Goal: Task Accomplishment & Management: Manage account settings

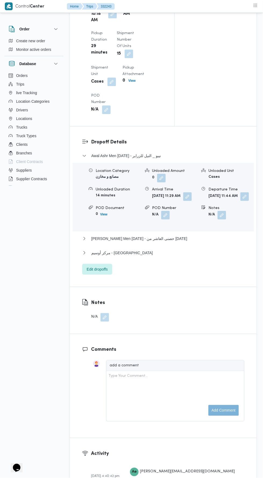
scroll to position [665, 0]
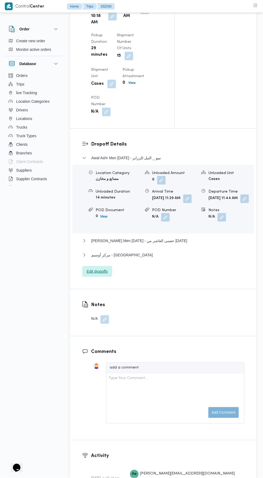
click at [91, 277] on span "Edit dropoffs" at bounding box center [97, 271] width 30 height 11
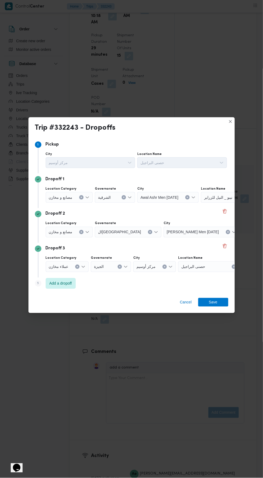
click at [218, 194] on span "نيبو _ النيل للزراير" at bounding box center [218, 197] width 28 height 6
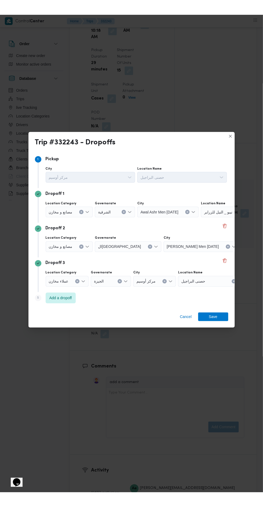
scroll to position [0, 40]
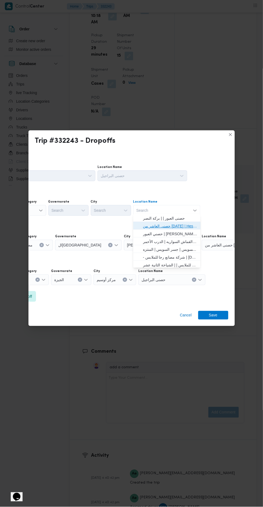
click at [159, 226] on span "حصنى العاشر من [DATE] | Hesni Textiles Factory | جزء من مدينة العاشر-مجاورات" at bounding box center [170, 226] width 54 height 6
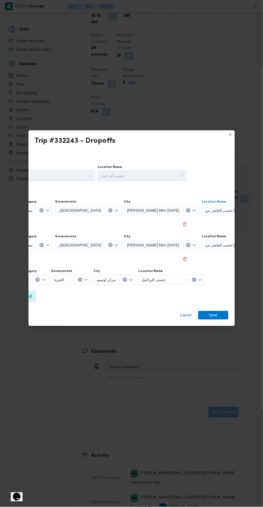
scroll to position [665, 0]
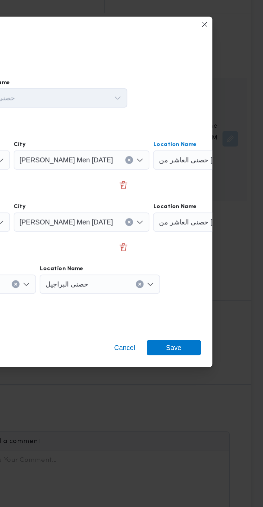
click at [256, 208] on button "Clear input" at bounding box center [258, 210] width 4 height 4
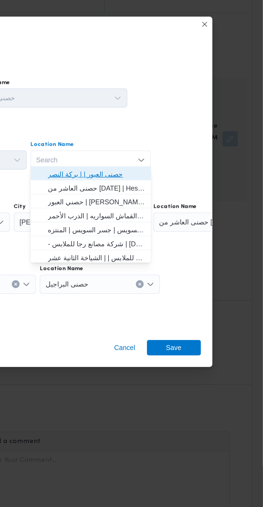
click at [152, 215] on span "حصنى العبور | | بركة النصر" at bounding box center [170, 218] width 54 height 6
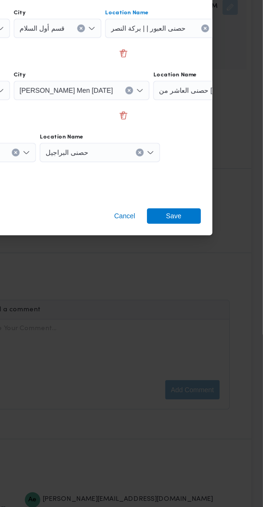
click at [190, 216] on div "حصنى البراجيل" at bounding box center [208, 210] width 67 height 11
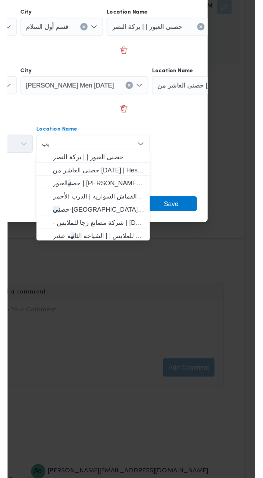
scroll to position [0, 0]
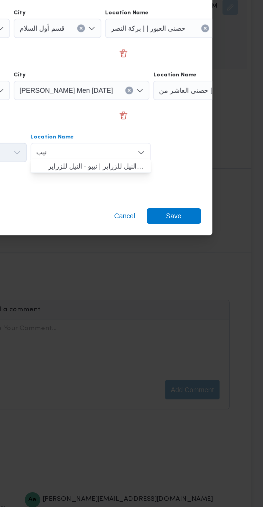
type input "نيب"
click at [145, 288] on span "نيب و _ النيل للزراير | نيبو - النيل للزراير | null" at bounding box center [170, 288] width 54 height 6
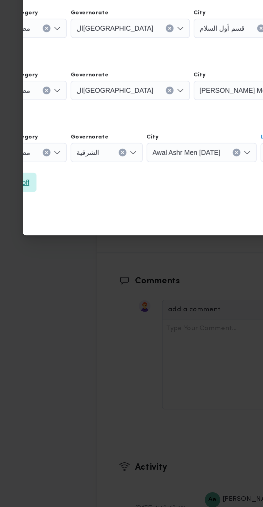
click at [31, 293] on span "Add a dropoff" at bounding box center [21, 296] width 23 height 6
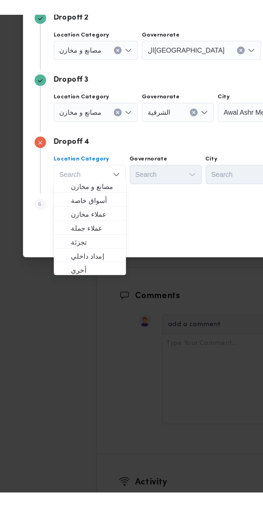
scroll to position [665, 0]
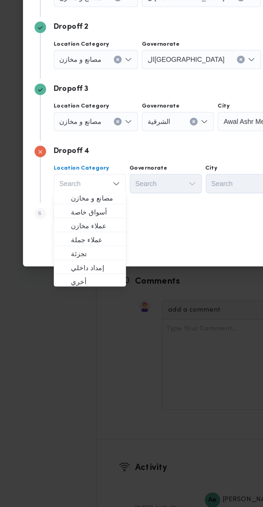
click at [115, 328] on div "Cancel Save" at bounding box center [132, 333] width 207 height 19
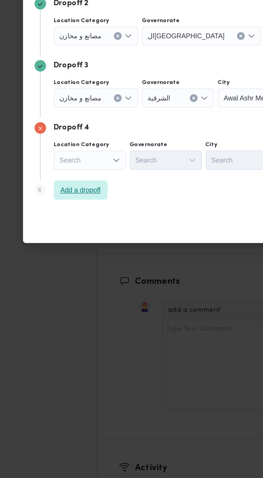
click at [61, 300] on span "Add a dropoff" at bounding box center [60, 301] width 23 height 6
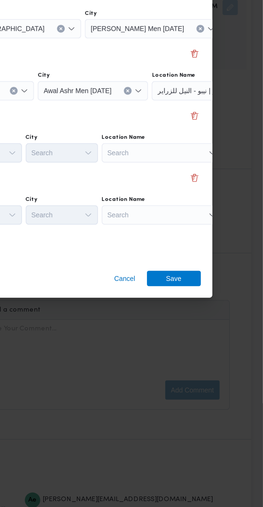
click at [215, 181] on div "Search" at bounding box center [248, 176] width 67 height 11
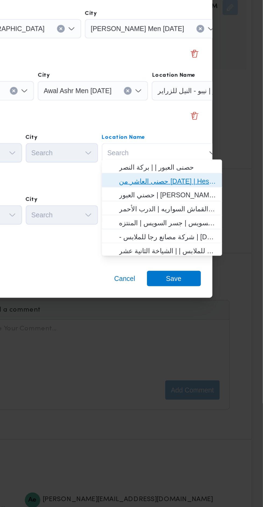
click at [185, 295] on span "حصنى العاشر من [DATE] | Hesni Textiles Factory | جزء من مدينة العاشر-مجاورات" at bounding box center [210, 296] width 54 height 6
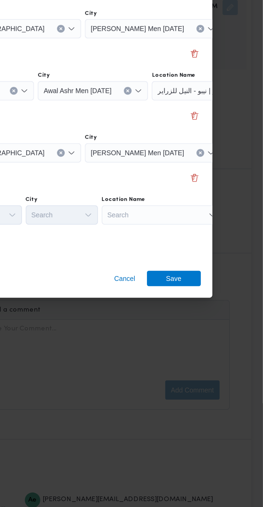
scroll to position [0, 40]
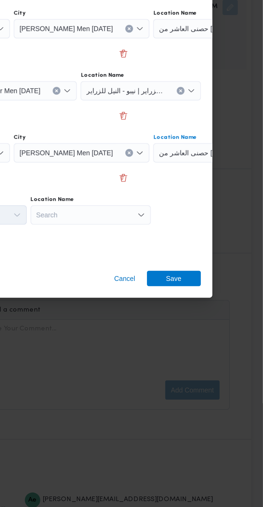
click at [175, 181] on div "Search" at bounding box center [208, 176] width 67 height 11
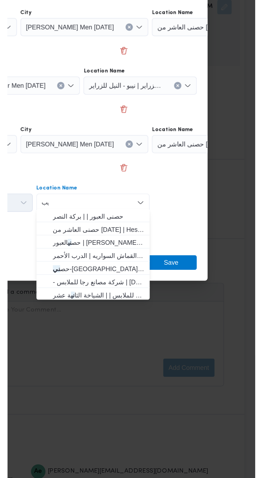
scroll to position [0, 0]
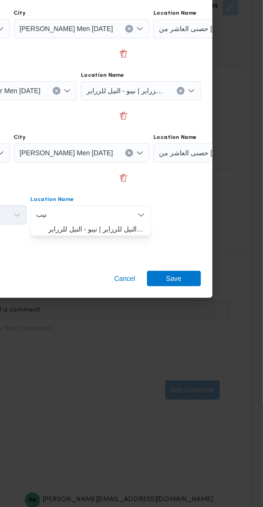
type input "نيب"
click at [145, 325] on span "نيب و _ النيل للزراير | نيبو - النيل للزراير | null" at bounding box center [170, 323] width 54 height 6
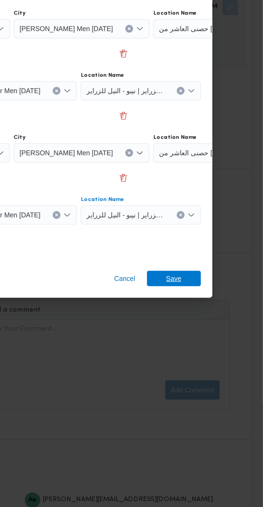
click at [212, 346] on span "Save" at bounding box center [213, 350] width 9 height 9
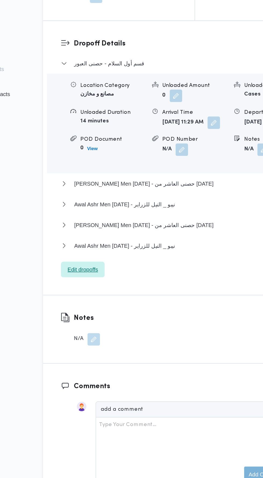
scroll to position [706, 0]
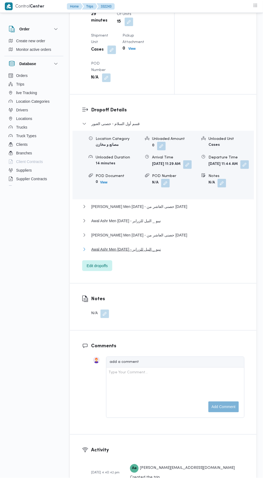
click at [190, 253] on button "Awal Ashr Men [DATE] - نيبو _ النيل للزراير" at bounding box center [163, 249] width 162 height 6
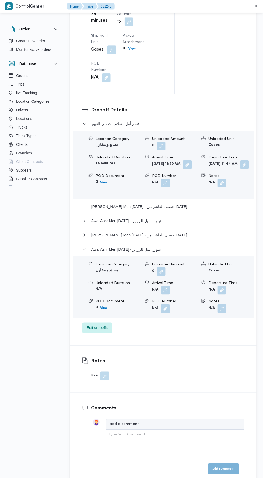
click at [221, 295] on button "button" at bounding box center [222, 290] width 9 height 9
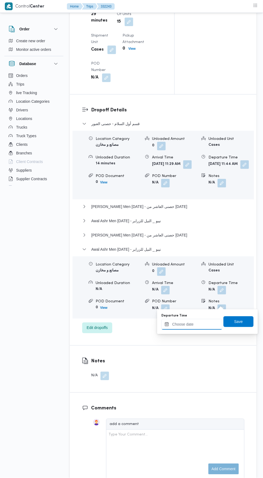
click at [198, 324] on input "Departure Time" at bounding box center [192, 324] width 61 height 11
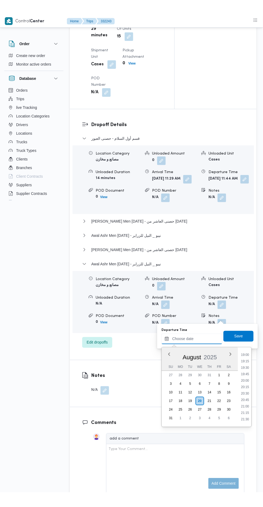
scroll to position [489, 0]
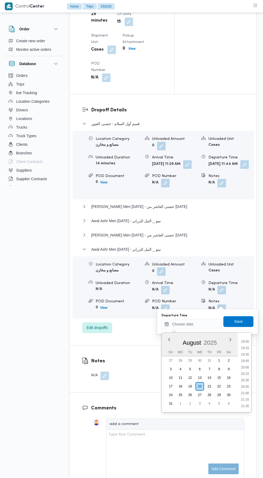
click at [243, 341] on li "19:00" at bounding box center [245, 341] width 12 height 5
type input "[DATE] 19:00"
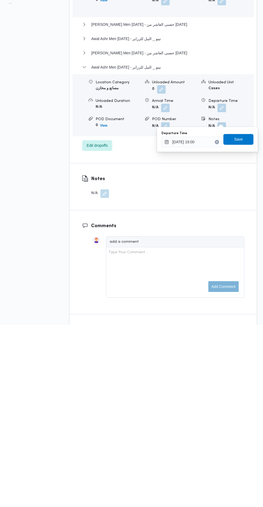
click at [235, 316] on div "Save" at bounding box center [239, 321] width 30 height 11
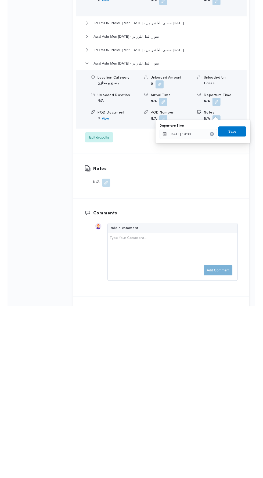
scroll to position [706, 0]
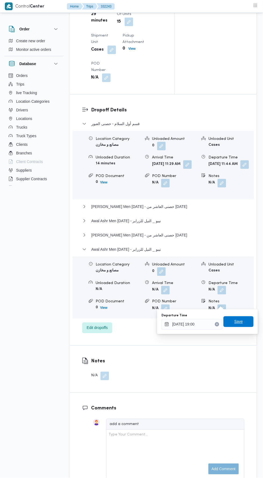
click at [242, 324] on span "Save" at bounding box center [239, 321] width 9 height 6
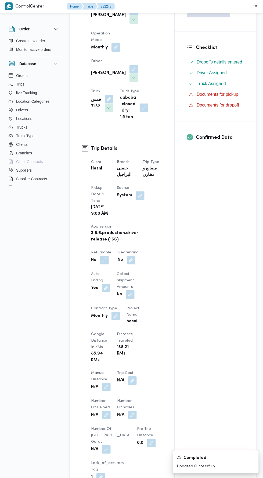
scroll to position [147, 0]
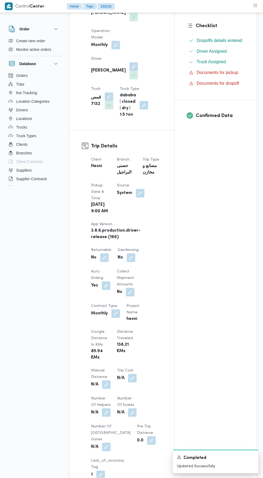
click at [110, 381] on button "button" at bounding box center [106, 385] width 9 height 9
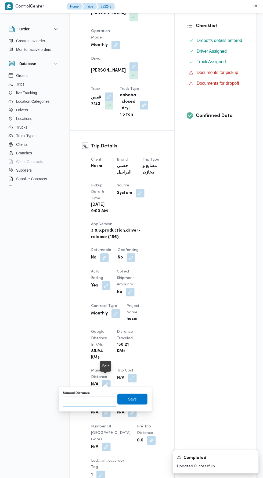
click at [106, 402] on input "Manual Distance" at bounding box center [90, 402] width 54 height 11
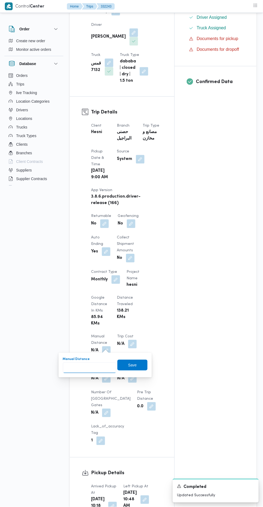
scroll to position [212, 0]
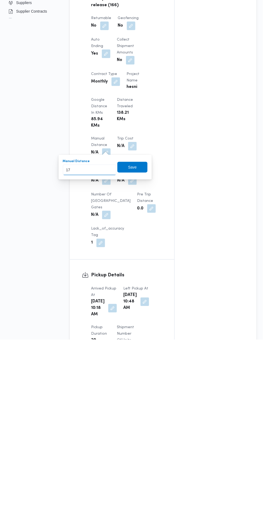
type input "177"
click at [140, 332] on span "Save" at bounding box center [133, 335] width 30 height 11
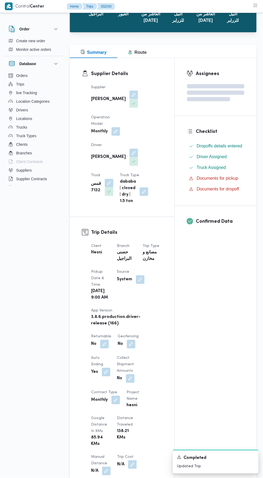
scroll to position [0, 0]
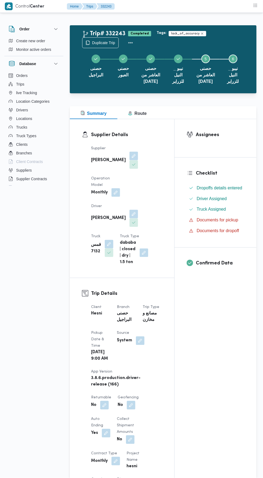
click at [132, 41] on button "Actions" at bounding box center [130, 42] width 11 height 11
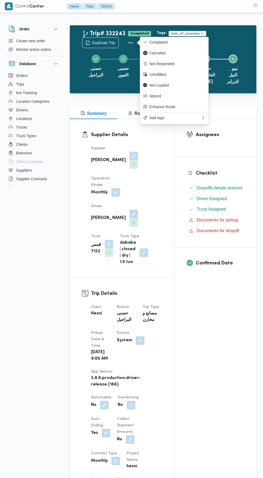
click at [180, 39] on button "Completed" at bounding box center [174, 42] width 69 height 11
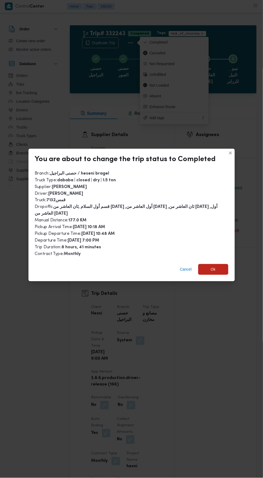
click at [181, 266] on span "Cancel" at bounding box center [186, 269] width 12 height 6
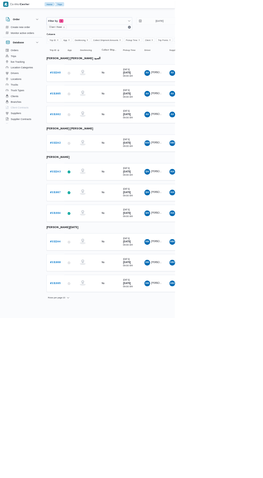
click at [87, 109] on b "# 332240" at bounding box center [83, 109] width 16 height 3
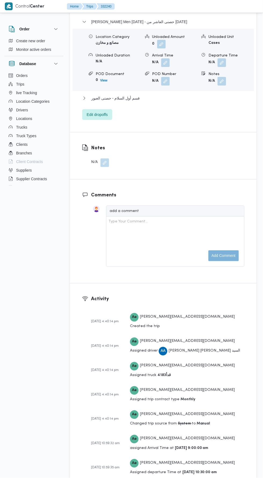
scroll to position [778, 0]
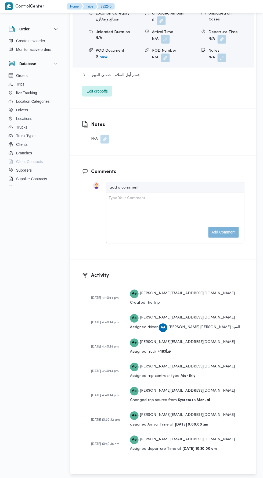
click at [96, 94] on span "Edit dropoffs" at bounding box center [97, 91] width 21 height 6
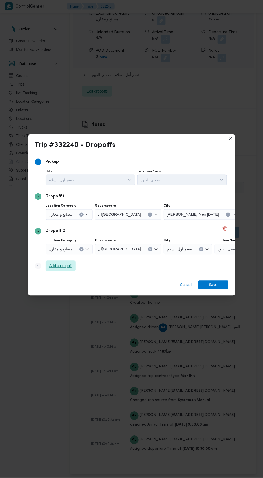
click at [62, 263] on span "Add a dropoff" at bounding box center [60, 266] width 23 height 6
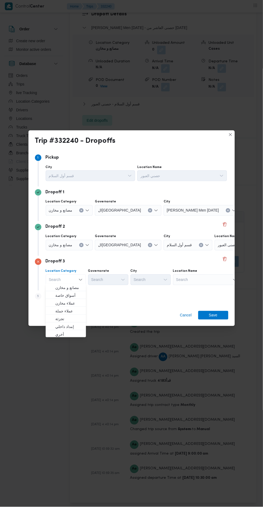
click at [245, 208] on span "حصنى العاشر من [DATE]" at bounding box center [265, 210] width 41 height 6
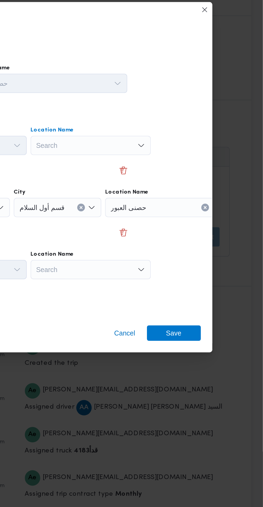
scroll to position [0, 17]
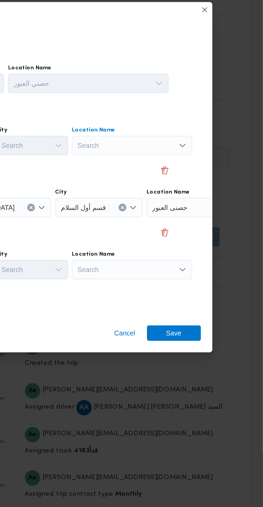
click at [208, 209] on div "Search Combo box. Selected. Combo box input. Search. Type some text or, to disp…" at bounding box center [190, 210] width 67 height 11
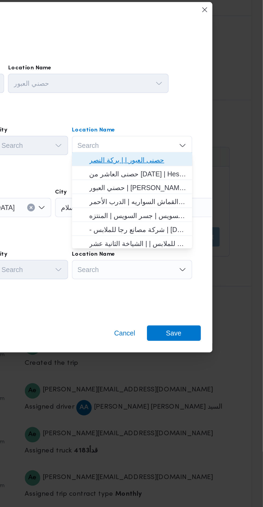
click at [206, 218] on span "حصنى العبور | | بركة النصر" at bounding box center [193, 218] width 54 height 6
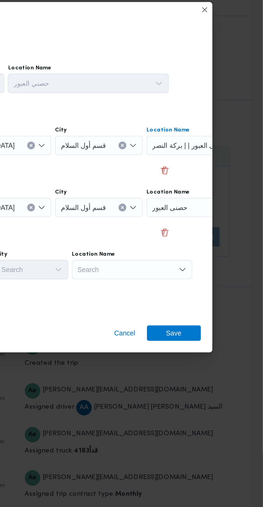
click at [222, 216] on div "حصنى العبور" at bounding box center [231, 210] width 67 height 11
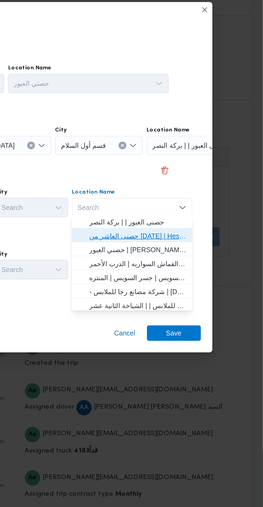
click at [208, 260] on span "حصنى العاشر من [DATE] | Hesni Textiles Factory | جزء من مدينة العاشر-مجاورات" at bounding box center [193, 261] width 54 height 6
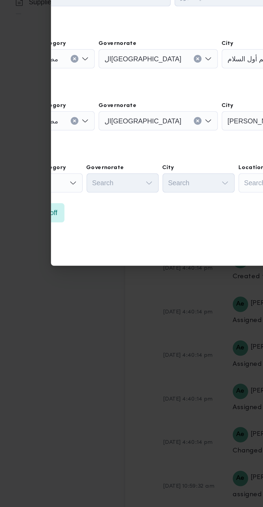
scroll to position [749, 0]
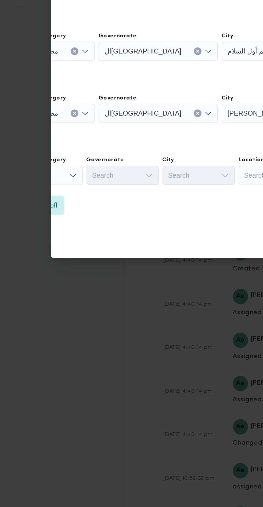
click at [40, 278] on icon "Open list of options" at bounding box center [41, 280] width 4 height 4
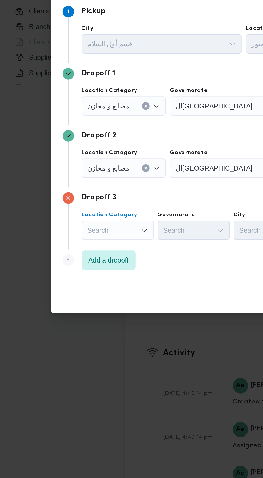
scroll to position [715, 0]
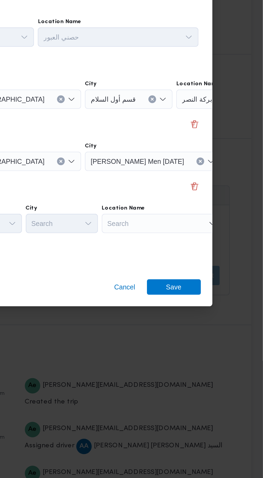
click at [215, 203] on div "Search" at bounding box center [248, 197] width 67 height 11
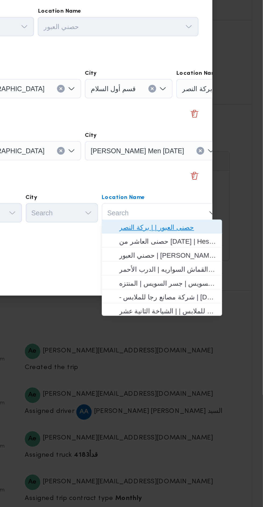
click at [223, 289] on span "حصنى العبور | | بركة النصر" at bounding box center [210, 288] width 54 height 6
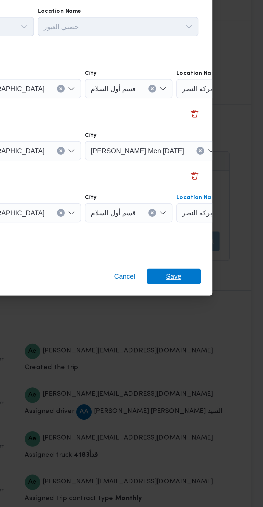
click at [219, 311] on span "Save" at bounding box center [214, 315] width 30 height 9
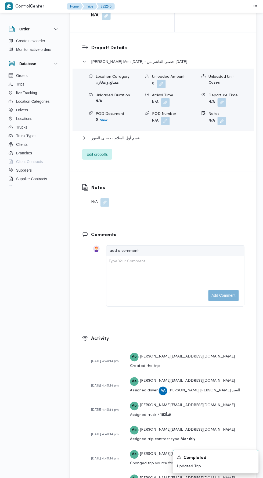
scroll to position [722, 0]
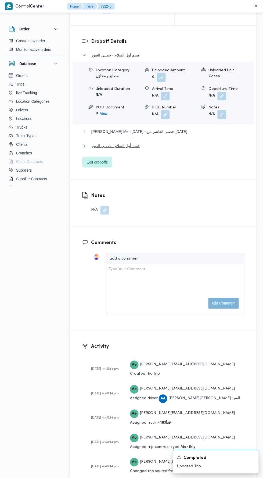
click at [170, 149] on button "قسم أول السلام - حصنى العبور" at bounding box center [163, 146] width 162 height 6
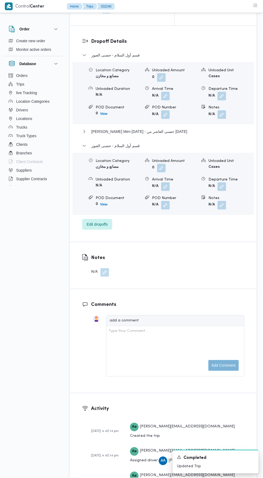
click at [222, 191] on button "button" at bounding box center [222, 186] width 9 height 9
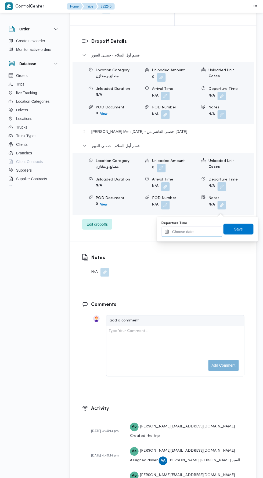
click at [214, 229] on input "Departure Time" at bounding box center [192, 231] width 61 height 11
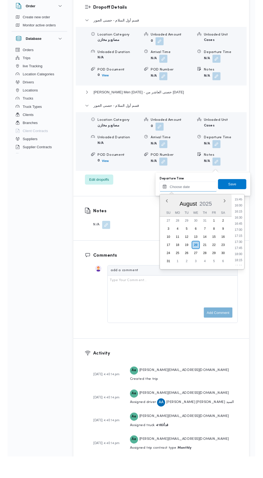
scroll to position [408, 0]
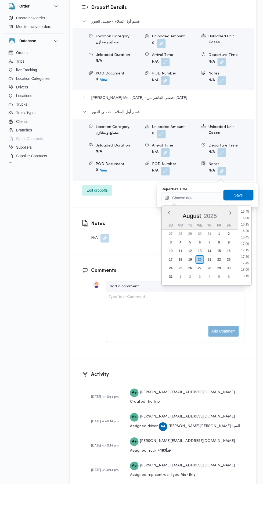
click at [246, 234] on li "15:45" at bounding box center [245, 234] width 12 height 5
type input "[DATE] 15:45"
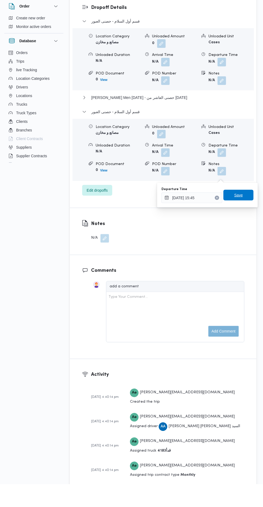
click at [244, 216] on span "Save" at bounding box center [239, 218] width 30 height 11
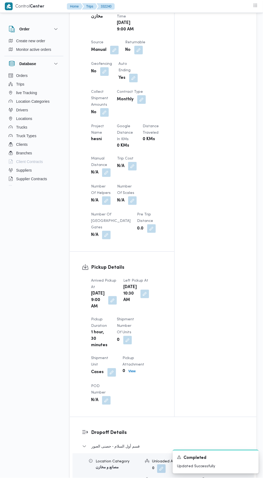
scroll to position [328, 0]
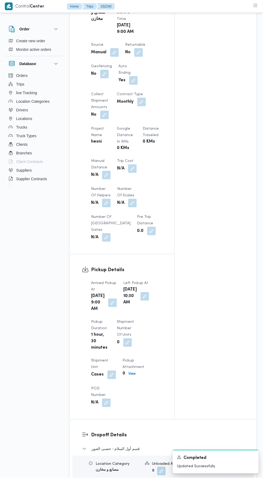
click at [105, 179] on button "button" at bounding box center [106, 175] width 9 height 9
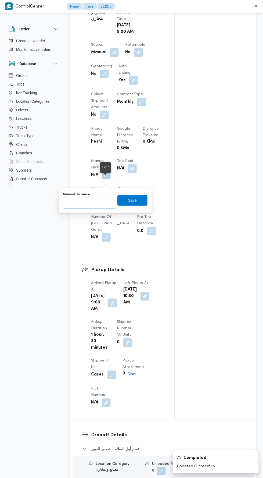
click at [101, 201] on input "Manual Distance" at bounding box center [90, 203] width 54 height 11
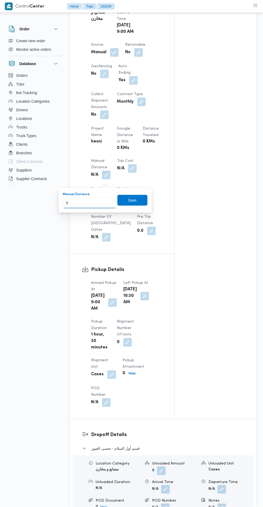
type input "90"
click at [133, 200] on span "Save" at bounding box center [132, 200] width 9 height 6
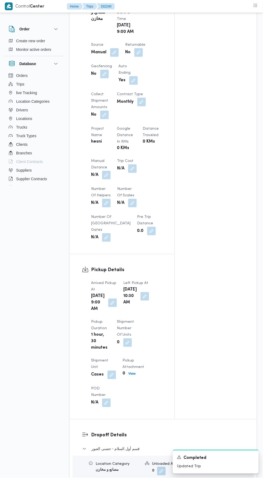
scroll to position [0, 0]
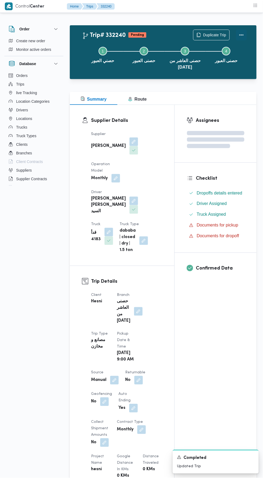
click at [245, 35] on button "Actions" at bounding box center [241, 35] width 11 height 11
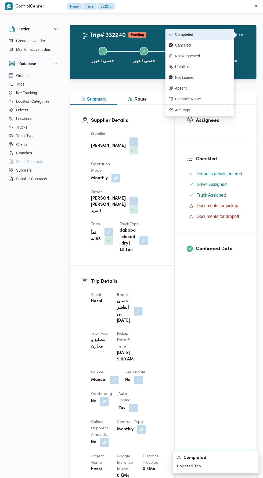
click at [222, 35] on span "Completed" at bounding box center [203, 34] width 56 height 4
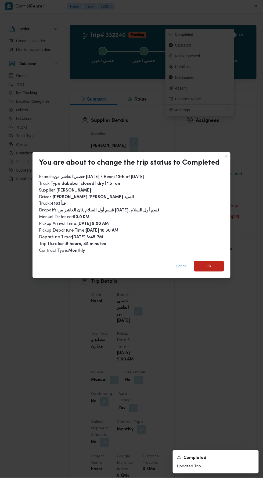
click at [209, 263] on span "Ok" at bounding box center [209, 266] width 5 height 6
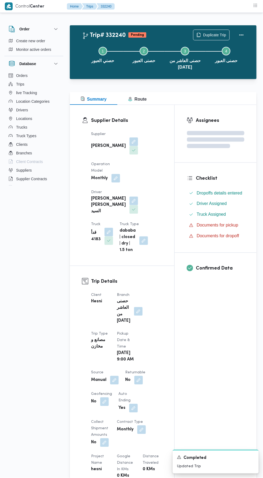
click at [202, 347] on div "Assignees Checklist Dropoffs details entered Driver Assigned Truck Assigned Doc…" at bounding box center [216, 426] width 82 height 642
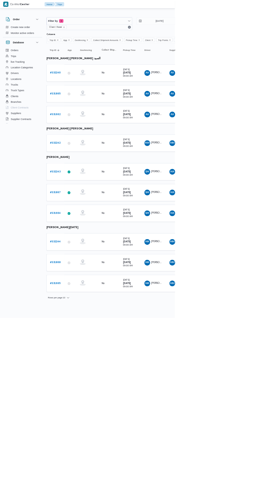
click at [84, 362] on b "# 332244" at bounding box center [83, 363] width 16 height 3
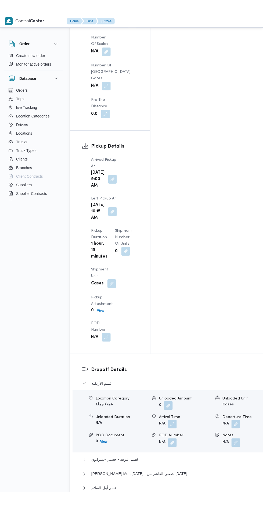
scroll to position [666, 0]
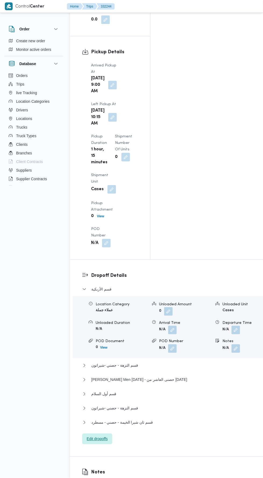
click at [108, 434] on span "Edit dropoffs" at bounding box center [97, 439] width 30 height 11
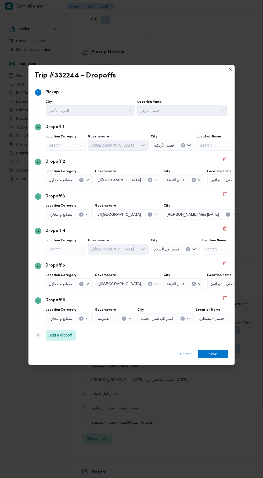
click at [214, 142] on div "Search" at bounding box center [230, 145] width 67 height 11
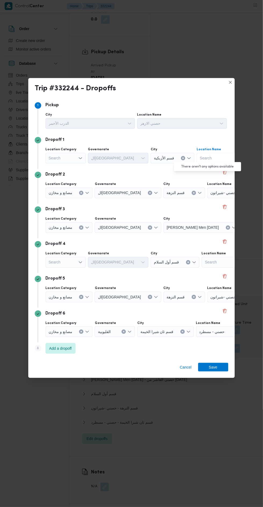
click at [69, 148] on label "Location Category" at bounding box center [61, 150] width 31 height 4
click at [49, 155] on input "Location Category" at bounding box center [49, 158] width 1 height 6
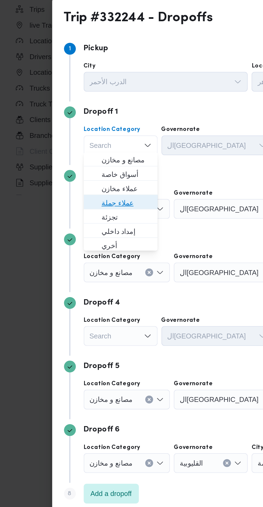
click at [75, 190] on span "عملاء جملة" at bounding box center [68, 190] width 27 height 6
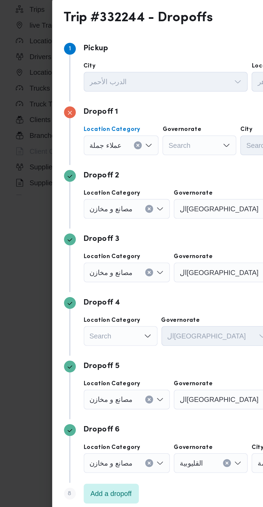
click at [117, 154] on div "Search" at bounding box center [109, 158] width 40 height 11
type input "قاه"
click at [161, 157] on input "City" at bounding box center [161, 158] width 1 height 6
type input "عين"
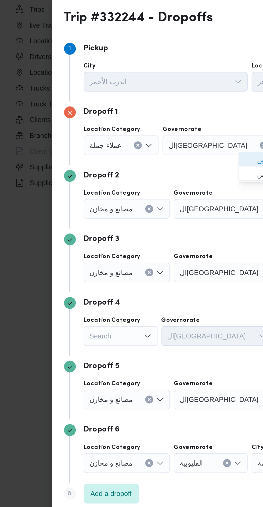
click at [135, 165] on icon "button" at bounding box center [136, 166] width 4 height 4
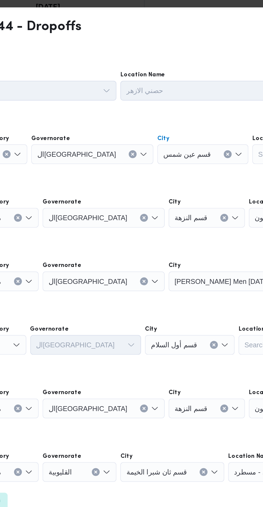
scroll to position [666, 0]
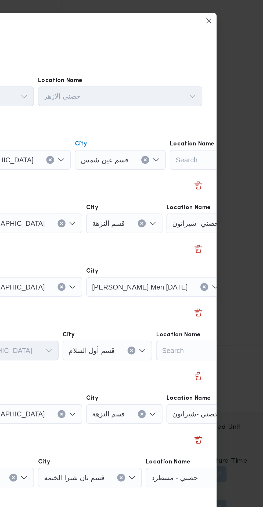
click at [263, 192] on icon "Clear input" at bounding box center [264, 193] width 2 height 2
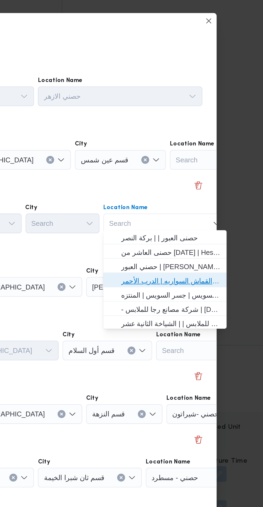
click at [227, 223] on span "حصني الازهر | سوق الازهر كل انواع القماش السواريه | الدرب الأحمر" at bounding box center [210, 224] width 54 height 6
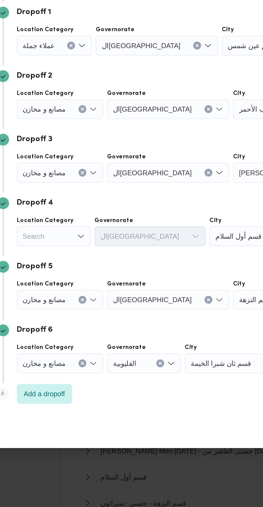
click at [76, 160] on icon "Clear input" at bounding box center [75, 158] width 2 height 2
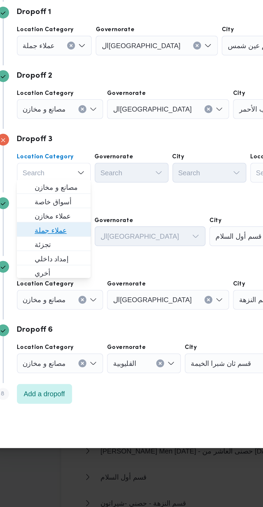
click at [76, 259] on span "عملاء جملة" at bounding box center [68, 259] width 27 height 6
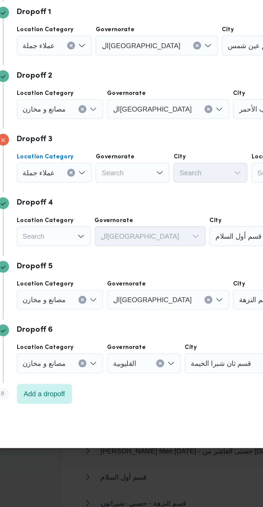
click at [114, 164] on div "Search" at bounding box center [122, 158] width 67 height 11
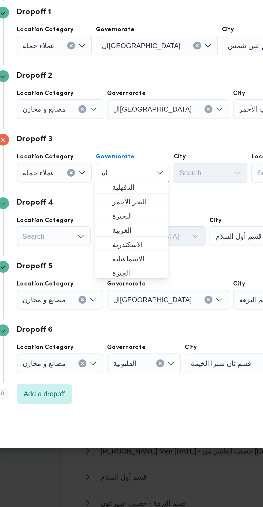
scroll to position [0, 0]
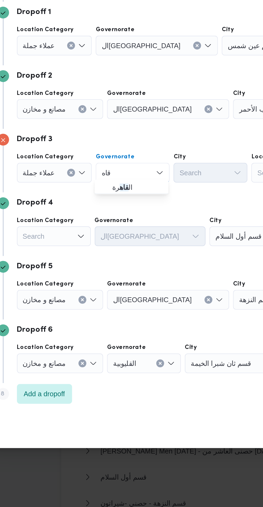
type input "قاه"
click at [115, 235] on span "ال قاه رة" at bounding box center [111, 236] width 27 height 6
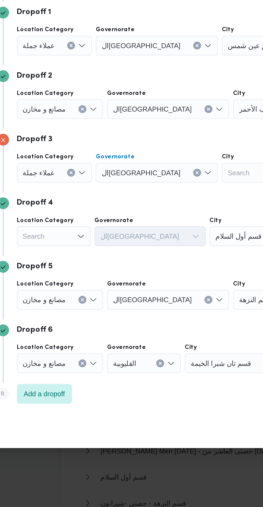
click at [158, 164] on div "Search" at bounding box center [183, 158] width 50 height 11
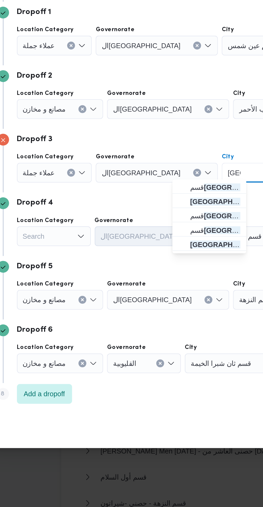
type input "[GEOGRAPHIC_DATA]"
click at [157, 243] on mark "[GEOGRAPHIC_DATA]" at bounding box center [160, 244] width 40 height 4
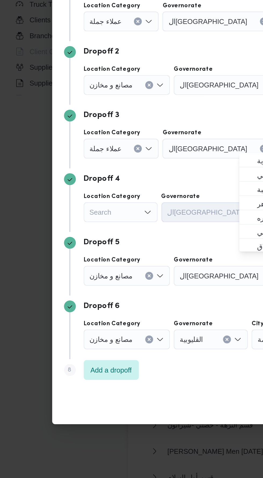
click at [74, 151] on div "Search" at bounding box center [66, 145] width 41 height 11
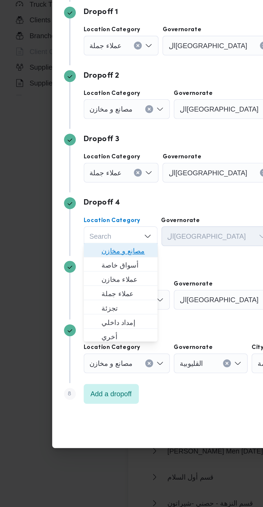
click at [77, 269] on span "مصانع و مخازن" at bounding box center [68, 270] width 27 height 6
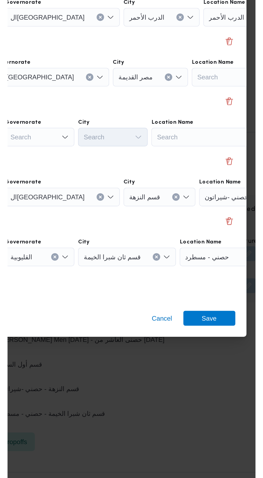
scroll to position [666, 0]
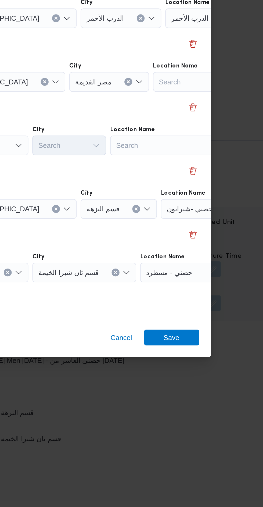
click at [217, 164] on div "Search" at bounding box center [243, 158] width 67 height 11
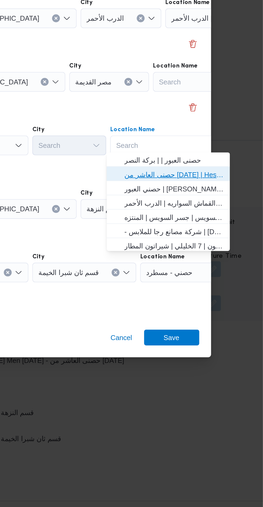
click at [223, 277] on span "حصنى العاشر من [DATE] | Hesni Textiles Factory | جزء من مدينة العاشر-مجاورات" at bounding box center [215, 278] width 54 height 6
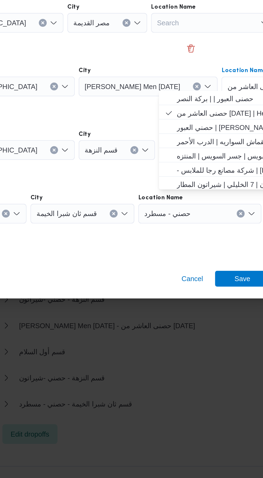
scroll to position [667, 0]
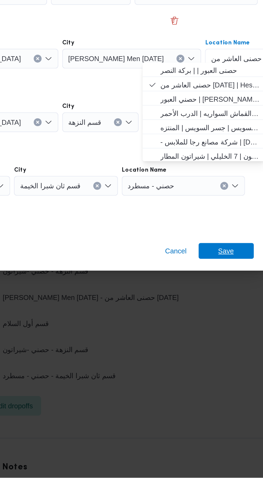
click at [208, 351] on span "Save" at bounding box center [214, 354] width 30 height 9
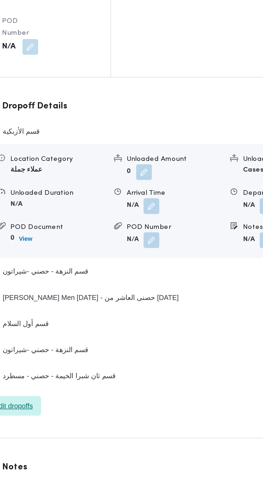
click at [108, 433] on span "Edit dropoffs" at bounding box center [97, 438] width 30 height 11
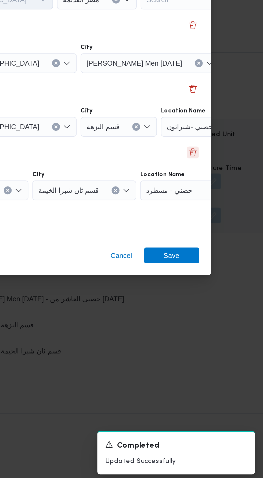
click at [222, 298] on button "Delete" at bounding box center [225, 298] width 6 height 6
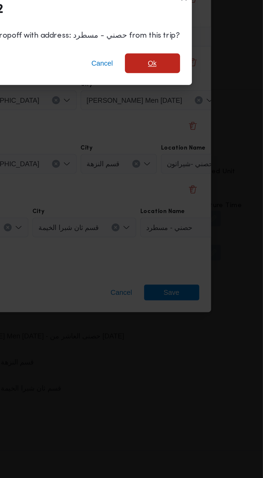
click at [208, 229] on span "Ok" at bounding box center [203, 229] width 30 height 11
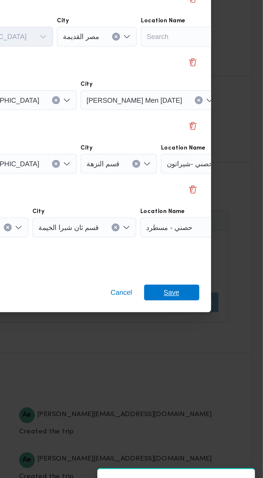
click at [211, 351] on span "Save" at bounding box center [213, 354] width 9 height 9
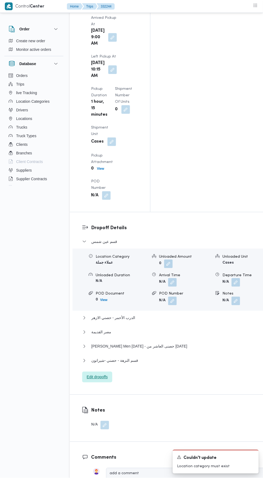
scroll to position [729, 0]
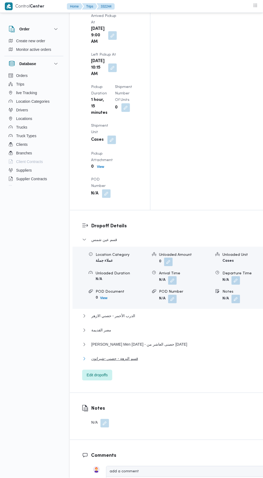
click at [188, 356] on button "قسم النزهة - حصني -شيراتون" at bounding box center [173, 359] width 183 height 6
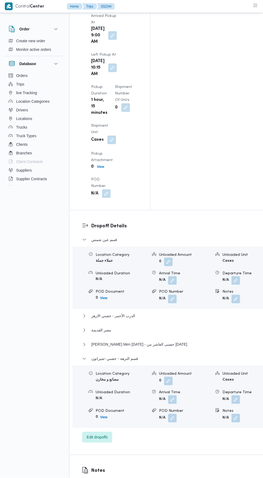
click at [232, 395] on button "button" at bounding box center [236, 399] width 9 height 9
click at [207, 259] on input "Departure Time" at bounding box center [192, 259] width 61 height 11
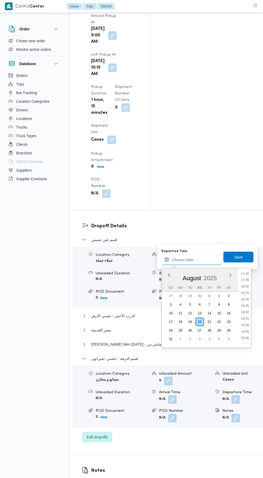
scroll to position [453, 0]
click at [244, 288] on li "18:00" at bounding box center [245, 286] width 12 height 5
type input "[DATE] 18:00"
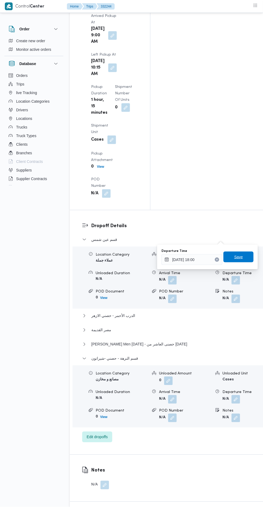
click at [243, 257] on span "Save" at bounding box center [239, 257] width 9 height 6
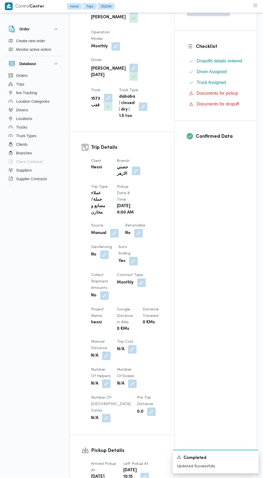
scroll to position [145, 0]
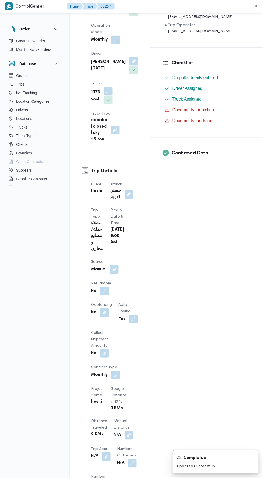
click at [114, 418] on dt "Manual Distance" at bounding box center [124, 424] width 20 height 13
click at [125, 431] on button "button" at bounding box center [129, 435] width 9 height 9
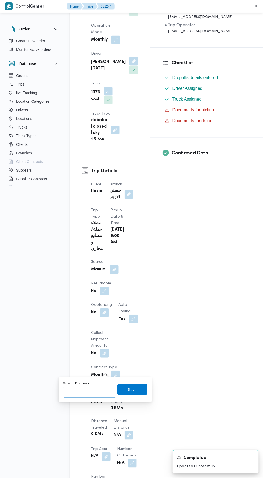
click at [100, 392] on input "Manual Distance" at bounding box center [90, 392] width 54 height 11
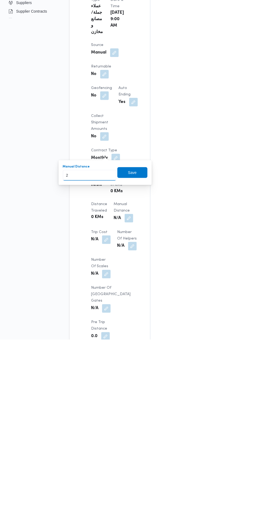
scroll to position [200, 0]
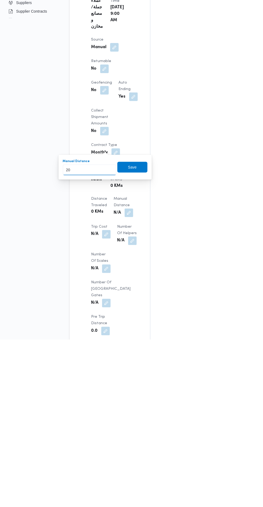
type input "200"
click at [128, 337] on span "Save" at bounding box center [133, 335] width 30 height 11
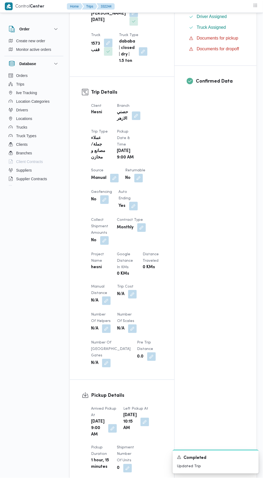
scroll to position [0, 0]
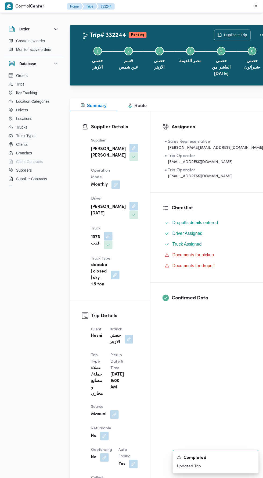
click at [257, 31] on button "Actions" at bounding box center [262, 35] width 11 height 11
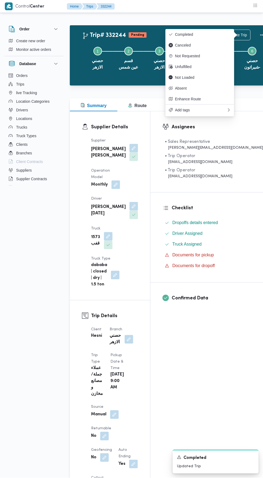
click at [204, 34] on span "Completed" at bounding box center [203, 34] width 56 height 4
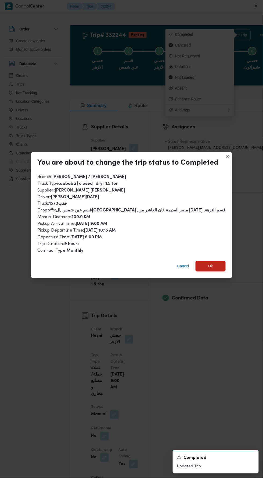
click at [217, 261] on span "Ok" at bounding box center [211, 266] width 30 height 11
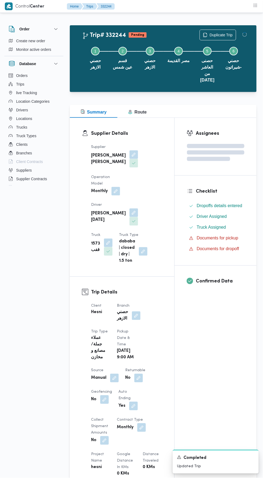
click at [213, 367] on div "Assignees Checklist Dropoffs details entered Driver Assigned Truck Assigned Doc…" at bounding box center [216, 429] width 82 height 623
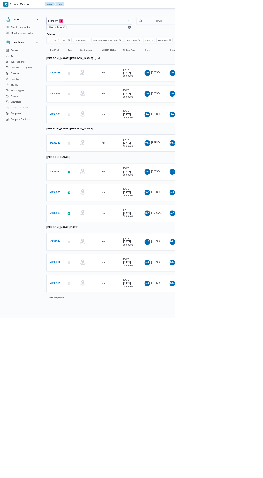
click at [86, 213] on b "# 332242" at bounding box center [83, 214] width 16 height 3
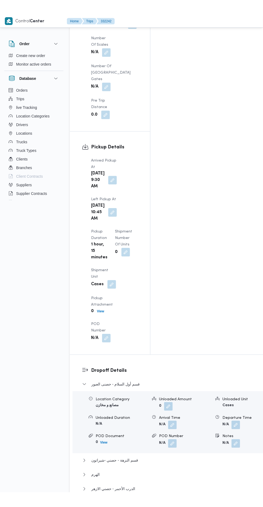
scroll to position [772, 0]
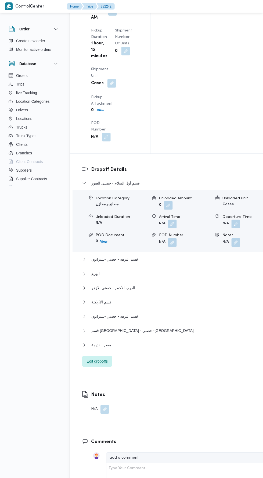
click at [107, 358] on span "Edit dropoffs" at bounding box center [97, 361] width 21 height 6
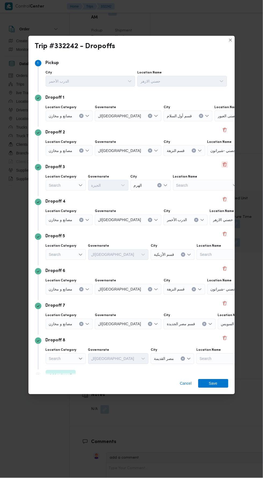
click at [224, 161] on button "Delete" at bounding box center [225, 164] width 6 height 6
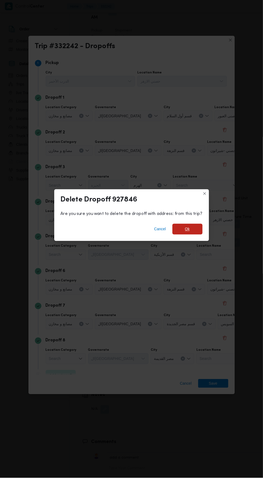
click at [191, 226] on span "Ok" at bounding box center [188, 229] width 30 height 11
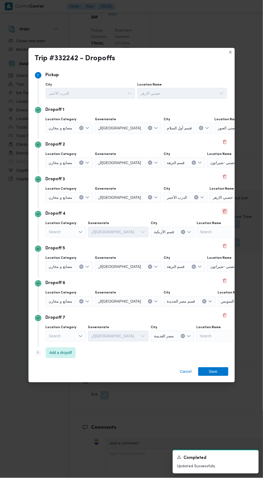
click at [225, 208] on button "Delete" at bounding box center [225, 211] width 6 height 6
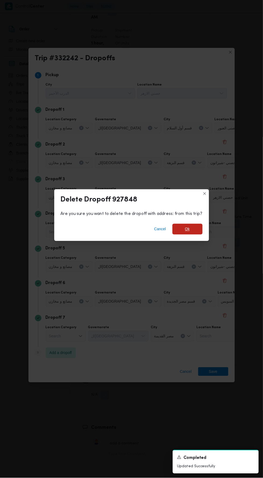
click at [187, 228] on span "Ok" at bounding box center [187, 229] width 5 height 6
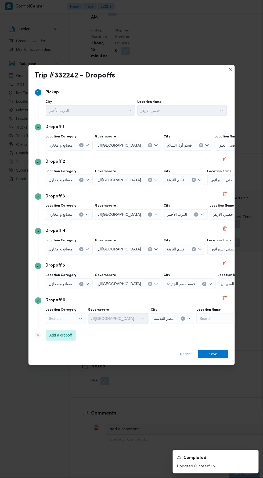
click at [80, 151] on div "مصانع و مخازن" at bounding box center [69, 145] width 47 height 11
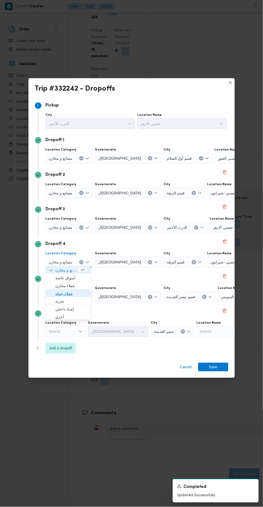
click at [78, 292] on span "عملاء جملة" at bounding box center [71, 294] width 32 height 6
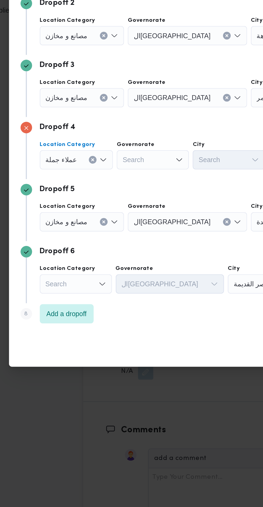
click at [119, 164] on div "Search" at bounding box center [128, 158] width 67 height 11
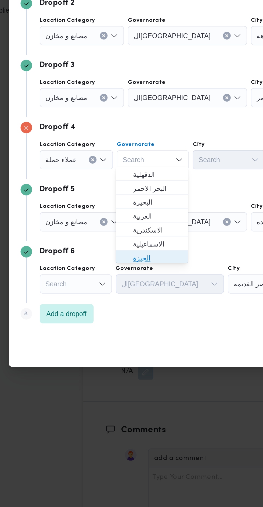
click at [116, 317] on span "الجيزة" at bounding box center [111, 317] width 27 height 6
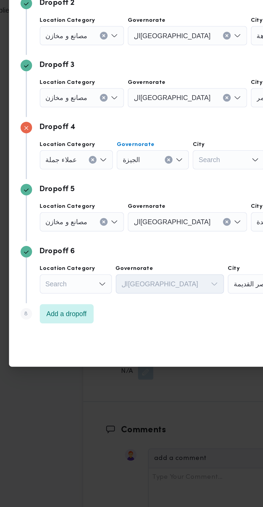
click at [164, 164] on div "Search" at bounding box center [188, 158] width 49 height 11
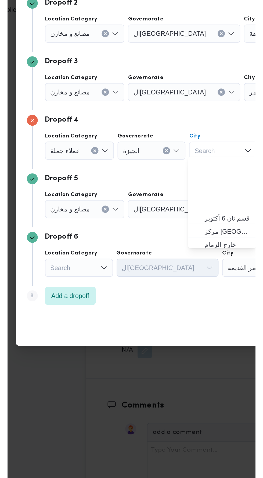
scroll to position [142, 0]
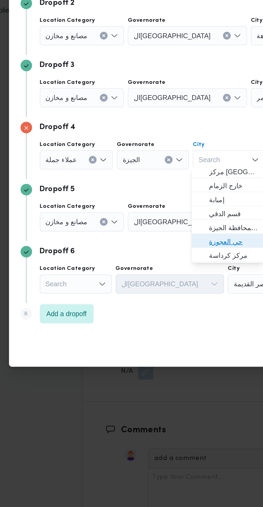
click at [153, 308] on span "حي العجوزة" at bounding box center [153, 308] width 27 height 6
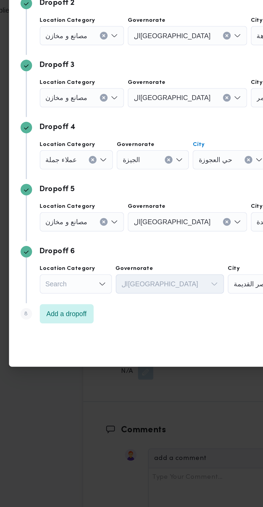
click at [83, 164] on div "مصانع و مخازن" at bounding box center [69, 158] width 47 height 11
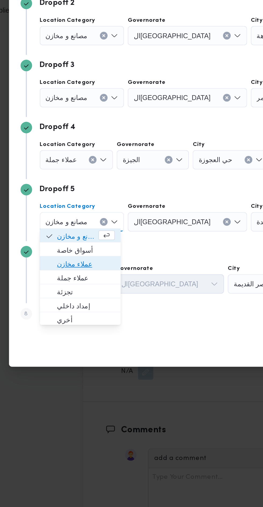
click at [78, 321] on span "عملاء مخازن" at bounding box center [71, 321] width 32 height 6
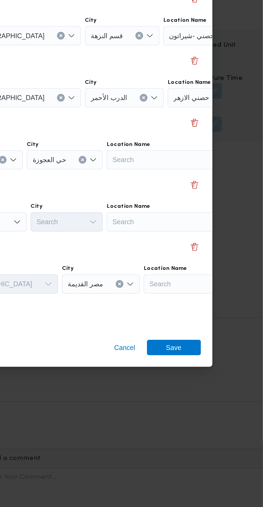
click at [215, 164] on div "Search" at bounding box center [248, 158] width 67 height 11
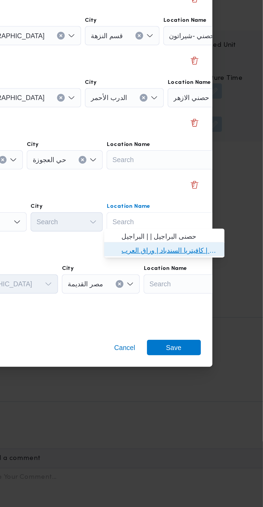
click at [221, 316] on span "مخزن المستقبل _ القومية امبابة | كافيتريا السندباد | وراق العرب" at bounding box center [211, 313] width 54 height 6
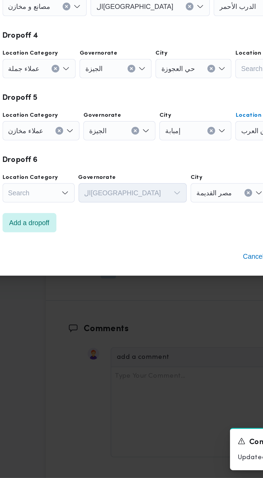
scroll to position [791, 0]
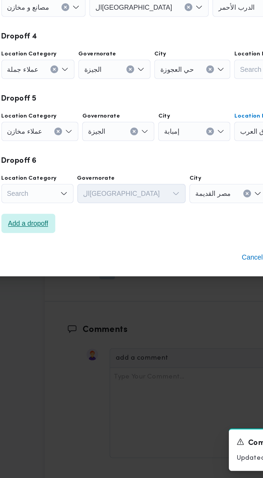
click at [67, 334] on span "Add a dropoff" at bounding box center [60, 335] width 23 height 6
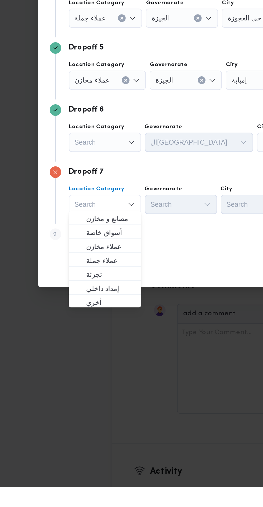
click at [75, 147] on div "Search" at bounding box center [69, 141] width 47 height 11
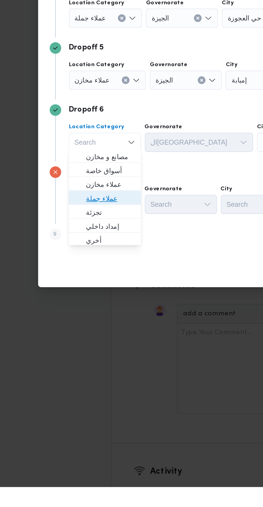
click at [79, 346] on span "عملاء جملة" at bounding box center [68, 346] width 27 height 6
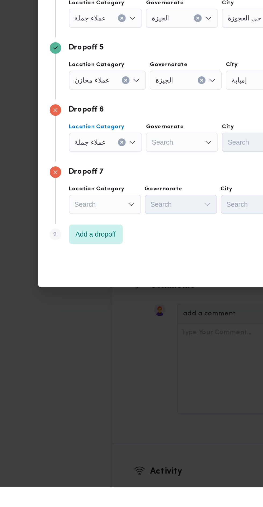
click at [76, 147] on div "Search" at bounding box center [69, 141] width 47 height 11
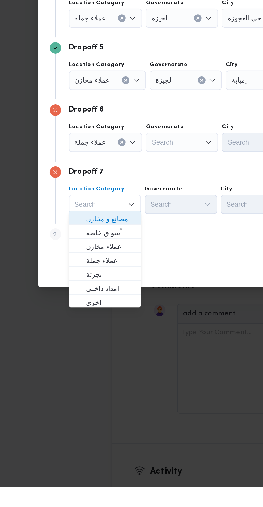
click at [77, 358] on span "مصانع و مخازن" at bounding box center [68, 357] width 27 height 6
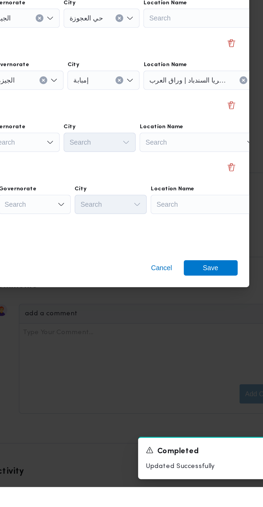
click at [215, 147] on div "Search" at bounding box center [248, 141] width 67 height 11
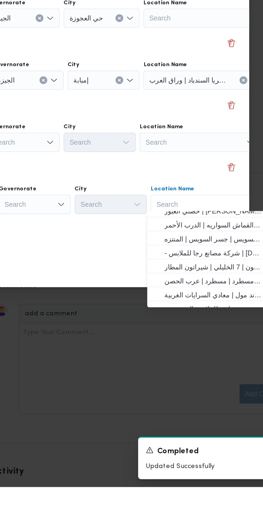
scroll to position [21, 0]
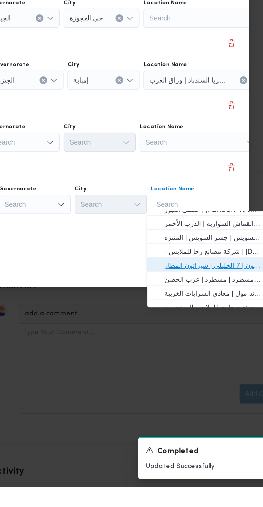
click at [218, 384] on span "حصني -شيراتون | 7 الخليلي | شيراتون المطار" at bounding box center [215, 383] width 54 height 6
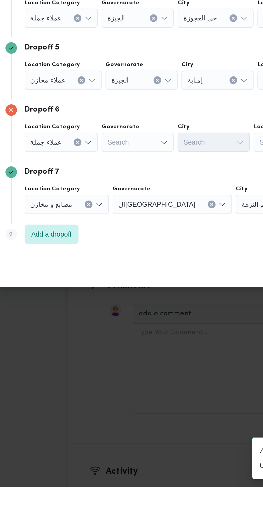
click at [117, 147] on div "Search" at bounding box center [128, 141] width 67 height 11
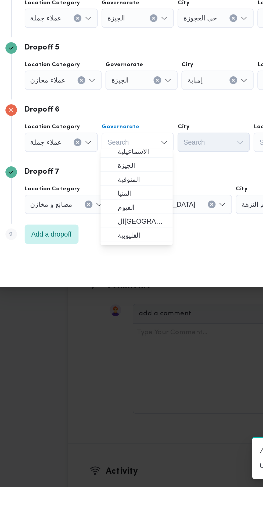
scroll to position [42, 0]
click at [117, 359] on span "ال[GEOGRAPHIC_DATA]" at bounding box center [111, 358] width 27 height 6
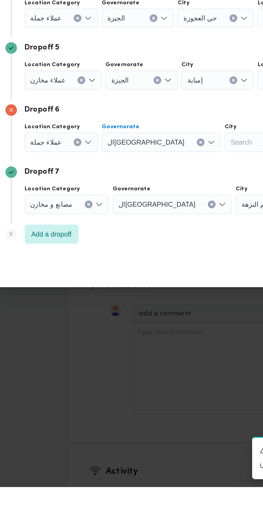
click at [164, 147] on div "Search" at bounding box center [188, 141] width 49 height 11
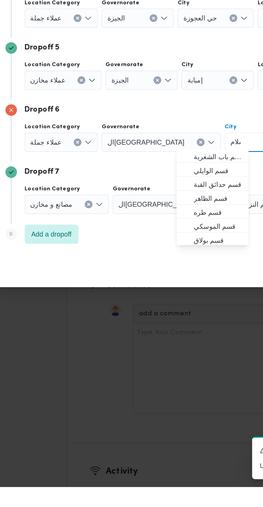
scroll to position [0, 0]
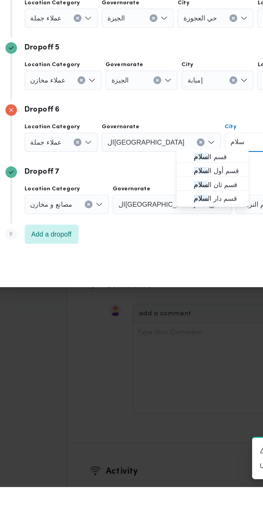
type input "سلام"
click at [146, 323] on mark "سلام" at bounding box center [144, 323] width 8 height 4
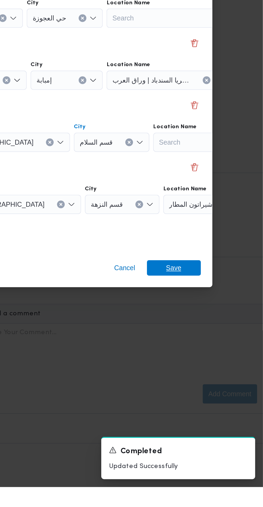
click at [222, 381] on span "Save" at bounding box center [214, 385] width 30 height 9
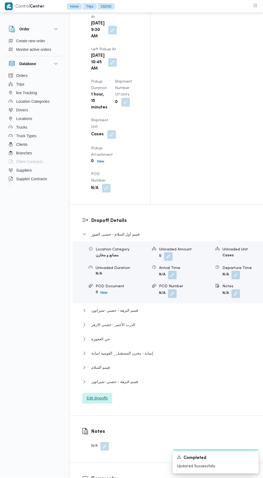
scroll to position [727, 0]
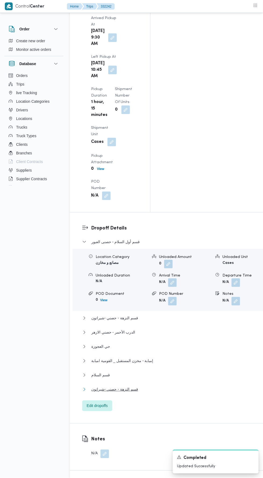
click at [179, 386] on button "قسم النزهة - حصني -شيراتون" at bounding box center [173, 389] width 183 height 6
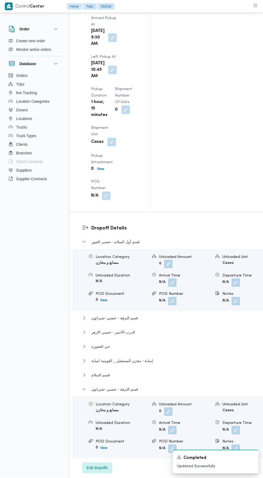
click at [232, 426] on button "button" at bounding box center [236, 430] width 9 height 9
click at [201, 271] on div "You are in a dialog. To close this dialog, hit escape. Departure Time Save" at bounding box center [207, 262] width 101 height 25
click at [199, 264] on input "Departure Time" at bounding box center [192, 264] width 61 height 11
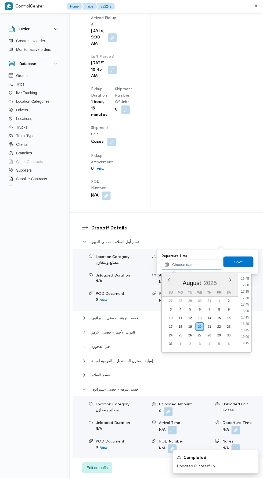
scroll to position [434, 0]
click at [247, 310] on li "18:00" at bounding box center [245, 310] width 12 height 5
type input "[DATE] 18:00"
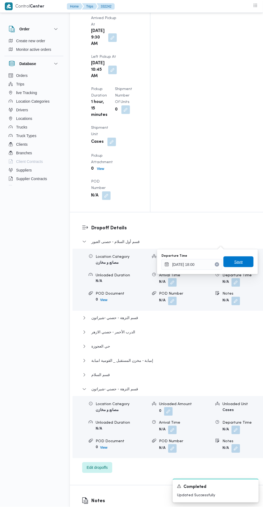
click at [246, 265] on span "Save" at bounding box center [239, 262] width 30 height 11
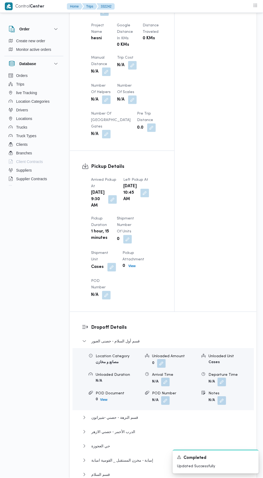
scroll to position [397, 0]
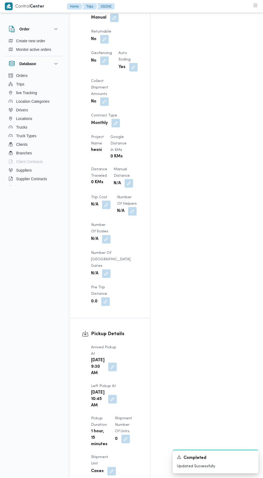
click at [125, 179] on button "button" at bounding box center [129, 183] width 9 height 9
click at [93, 115] on input "Manual Distance" at bounding box center [90, 114] width 54 height 11
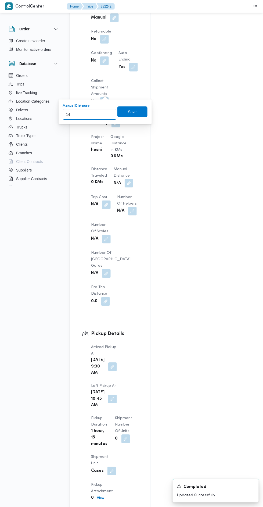
type input "144"
click at [135, 112] on span "Save" at bounding box center [132, 112] width 9 height 6
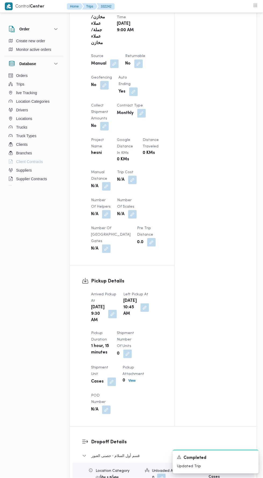
scroll to position [0, 0]
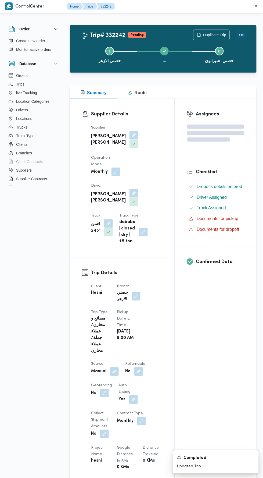
click at [243, 35] on button "Actions" at bounding box center [241, 35] width 11 height 11
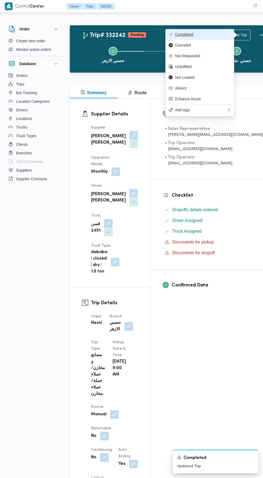
click at [218, 34] on span "Completed" at bounding box center [203, 34] width 56 height 4
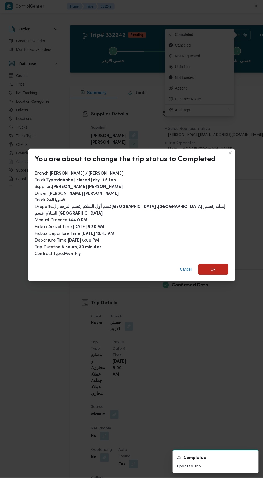
click at [217, 264] on span "Ok" at bounding box center [214, 269] width 30 height 11
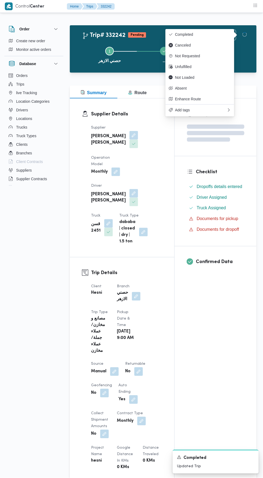
click at [219, 369] on div "Assignees Checklist Dropoffs details entered Driver Assigned Truck Assigned Doc…" at bounding box center [216, 416] width 82 height 636
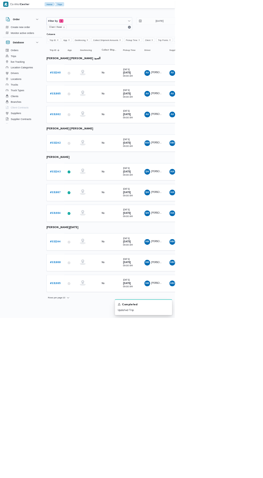
click at [82, 362] on b "# 332244" at bounding box center [83, 363] width 16 height 3
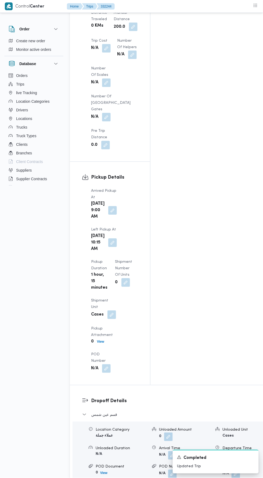
scroll to position [634, 0]
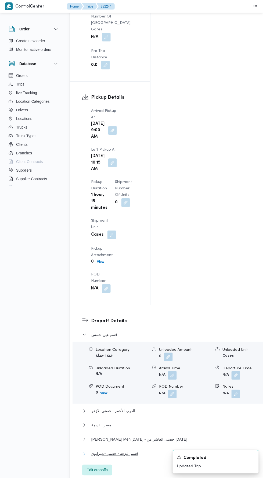
click at [189, 451] on button "قسم النزهة - حصني -شيراتون" at bounding box center [173, 454] width 183 height 6
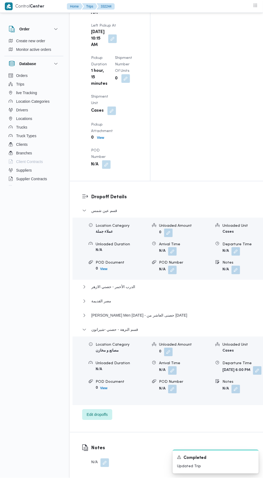
scroll to position [758, 0]
click at [253, 366] on button "button" at bounding box center [257, 370] width 9 height 9
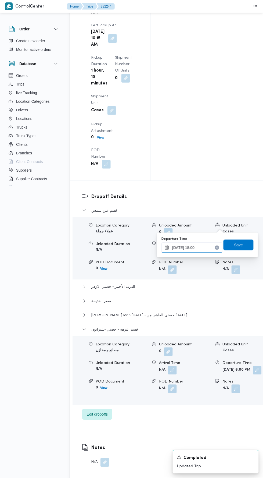
click at [209, 247] on input "[DATE] 18:00" at bounding box center [192, 247] width 61 height 11
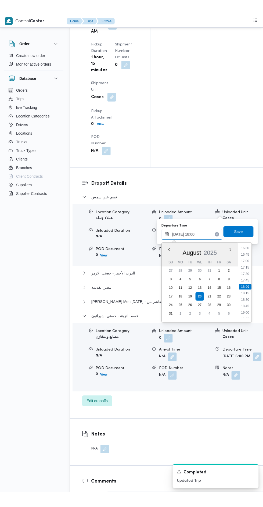
scroll to position [792, 0]
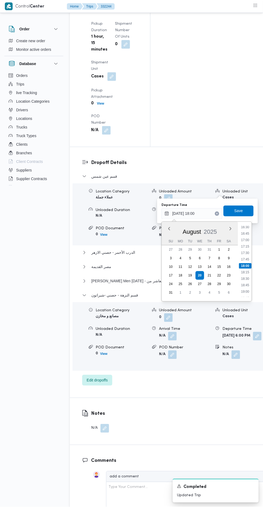
click at [242, 248] on li "17:15" at bounding box center [246, 246] width 12 height 5
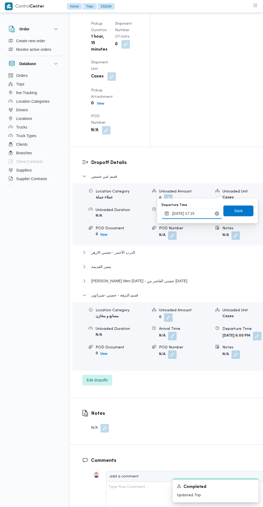
click at [209, 212] on input "[DATE] 17:15" at bounding box center [192, 213] width 61 height 11
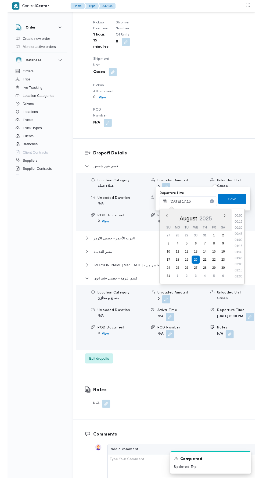
scroll to position [408, 0]
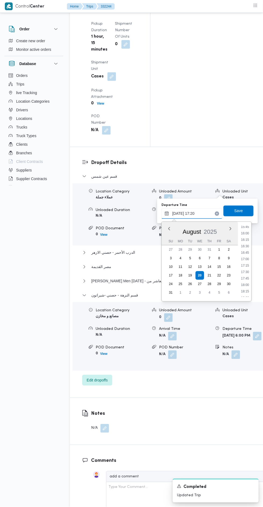
type input "[DATE] 17:20"
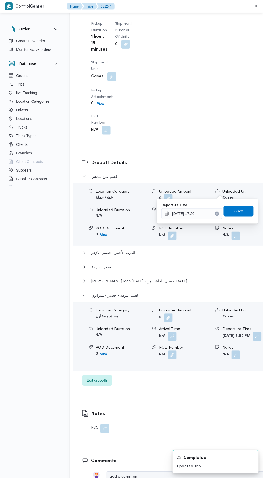
click at [243, 208] on span "Save" at bounding box center [239, 211] width 9 height 6
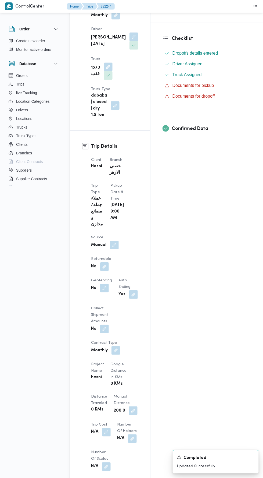
scroll to position [0, 0]
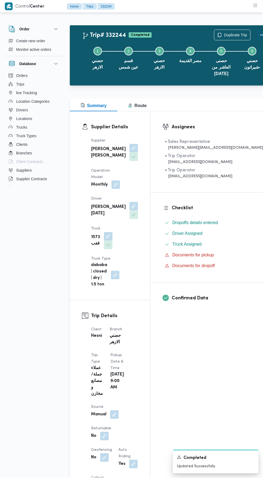
click at [257, 34] on button "Actions" at bounding box center [262, 35] width 11 height 11
click at [141, 254] on div "Supplier [PERSON_NAME] [PERSON_NAME] Operation Model Monthly Driver [PERSON_NAM…" at bounding box center [115, 212] width 54 height 157
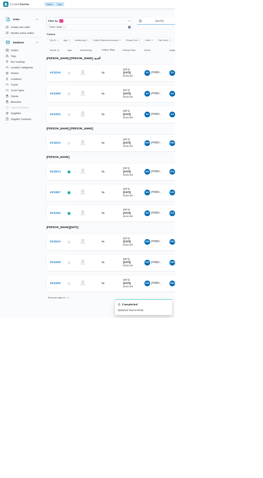
click at [237, 33] on input "[DATE]" at bounding box center [236, 31] width 61 height 11
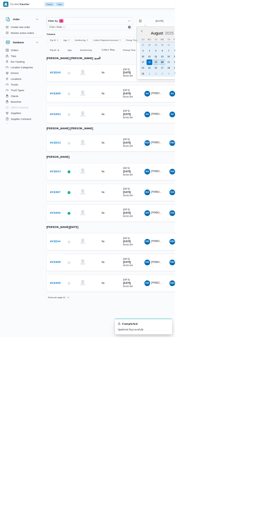
click at [217, 87] on div "10" at bounding box center [215, 85] width 9 height 9
type input "[DATE]"
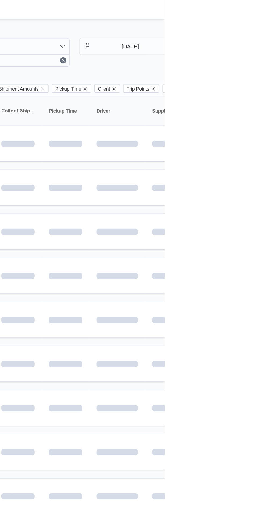
click at [263, 19] on div at bounding box center [231, 21] width 323 height 9
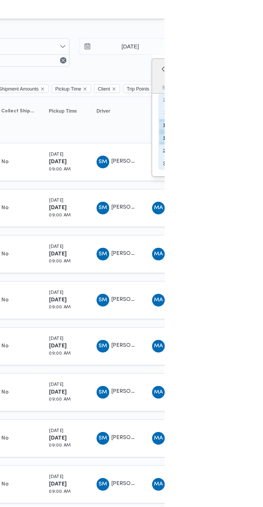
type input "[DATE]"
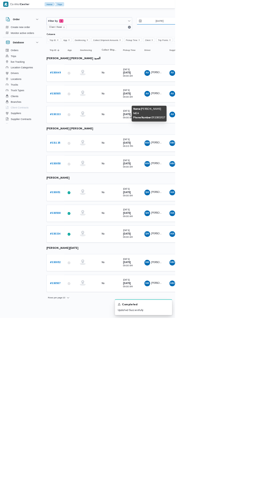
click at [245, 30] on input "[DATE]" at bounding box center [236, 31] width 61 height 11
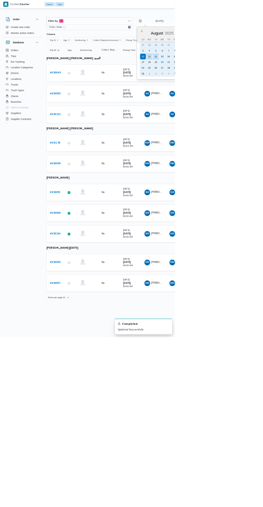
click at [235, 82] on div "12" at bounding box center [234, 85] width 9 height 9
type input "[DATE]"
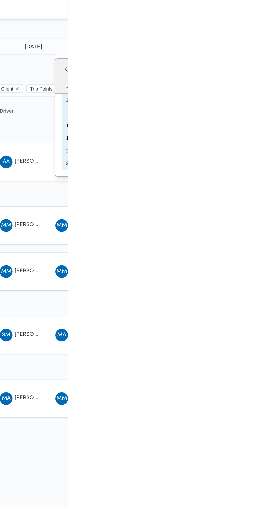
type input "[DATE]"
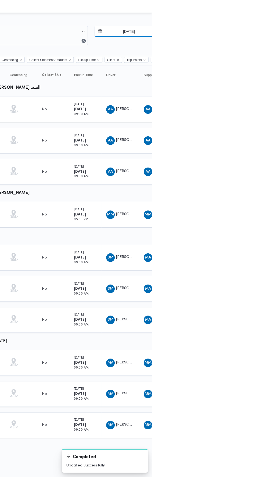
click at [243, 33] on input "[DATE]" at bounding box center [236, 31] width 61 height 11
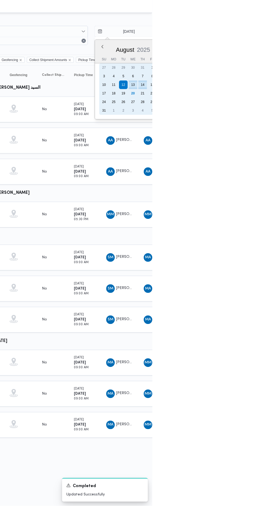
click at [254, 83] on div "14" at bounding box center [254, 85] width 9 height 9
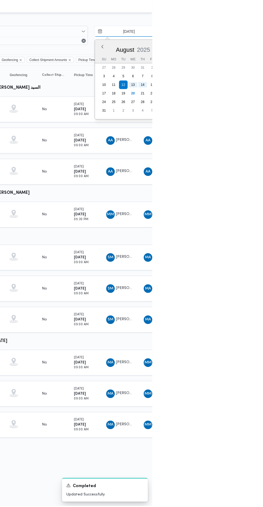
type input "[DATE]"
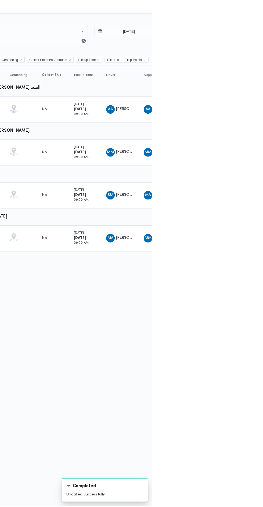
click at [263, 209] on table "Trip ID Click to sort in ascending order App Click to sort in ascending order G…" at bounding box center [231, 162] width 323 height 192
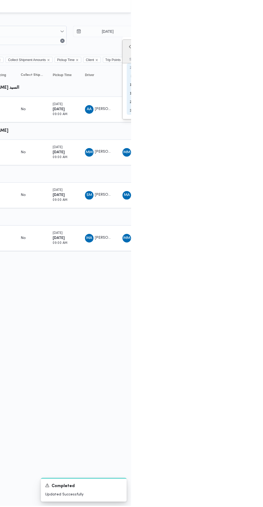
type input "[DATE]"
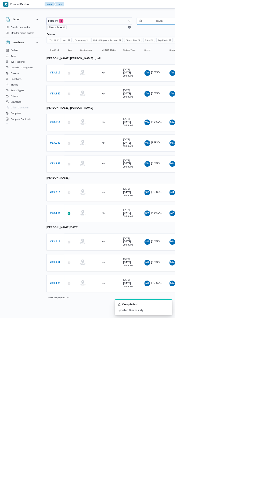
click at [240, 33] on input "[DATE]" at bounding box center [236, 31] width 61 height 11
click at [262, 245] on span "MM" at bounding box center [259, 246] width 7 height 9
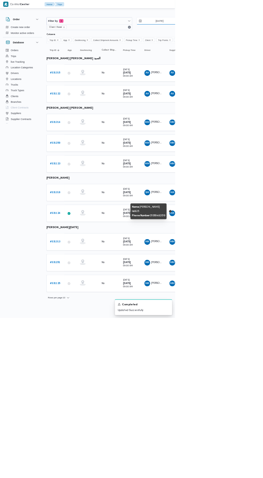
click at [239, 32] on input "[DATE]" at bounding box center [236, 31] width 61 height 11
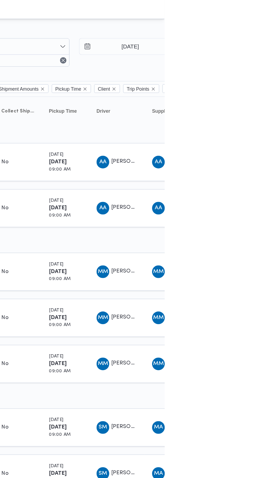
click at [152, 242] on div "No" at bounding box center [164, 246] width 27 height 9
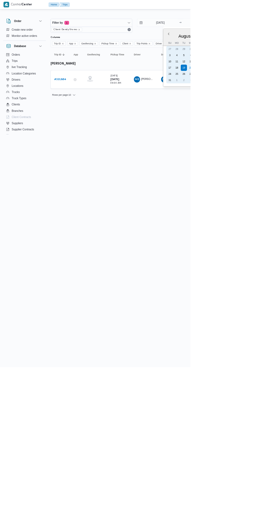
type input "21/8/2025"
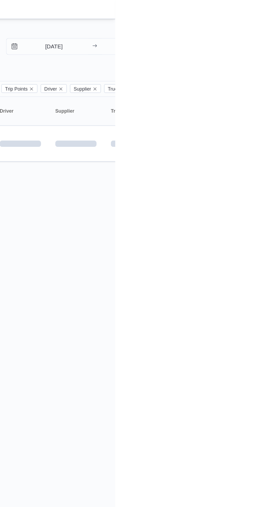
click at [263, 150] on html "Control Center Home Trips English عربي Dark mode Logout Order Create new order …" at bounding box center [131, 253] width 263 height 507
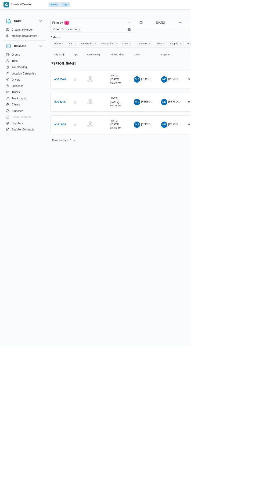
click at [84, 140] on b "# 332245" at bounding box center [83, 140] width 16 height 3
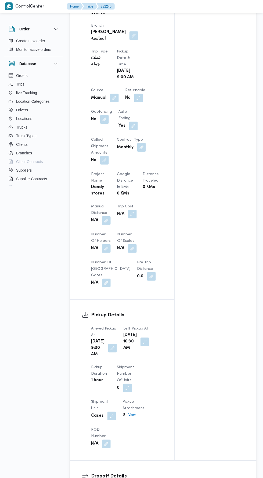
scroll to position [290, 0]
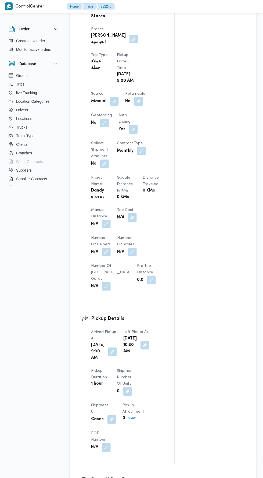
click at [106, 220] on button "button" at bounding box center [106, 224] width 9 height 9
click at [95, 235] on input "Manual Distance" at bounding box center [90, 234] width 54 height 11
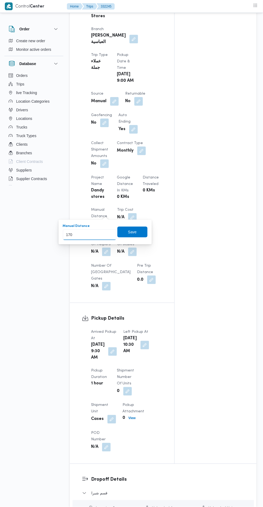
type input "170"
click at [136, 241] on div "You are in a dialog. To close this dialog, hit escape. Manual Distance 170 Save" at bounding box center [105, 232] width 93 height 25
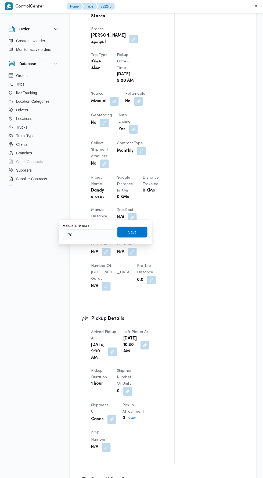
click at [133, 239] on div "Manual Distance 170 Save" at bounding box center [105, 232] width 86 height 17
click at [135, 233] on span "Save" at bounding box center [132, 232] width 9 height 6
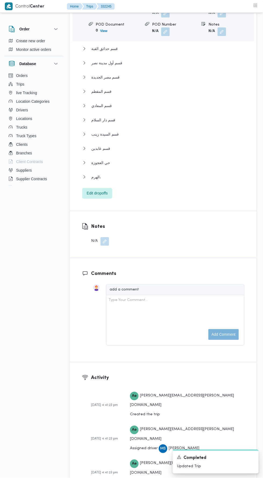
scroll to position [812, 0]
click at [165, 179] on button "الهرم،" at bounding box center [163, 176] width 162 height 6
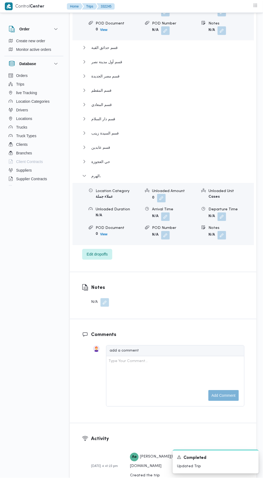
click at [225, 220] on button "button" at bounding box center [222, 217] width 9 height 9
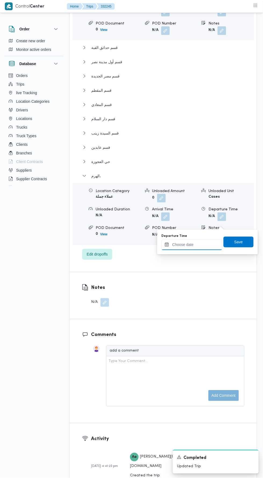
click at [204, 246] on input "Departure Time" at bounding box center [192, 244] width 61 height 11
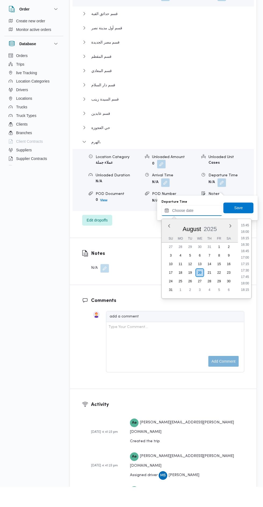
scroll to position [405, 0]
click at [246, 279] on li "17:00" at bounding box center [245, 279] width 12 height 5
type input "20/08/2025 17:00"
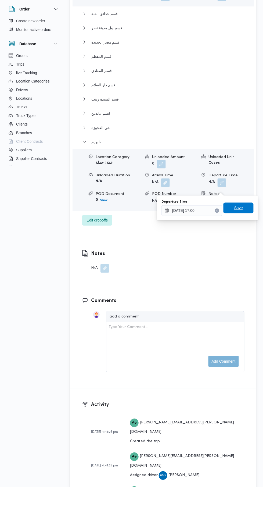
click at [245, 229] on span "Save" at bounding box center [239, 228] width 30 height 11
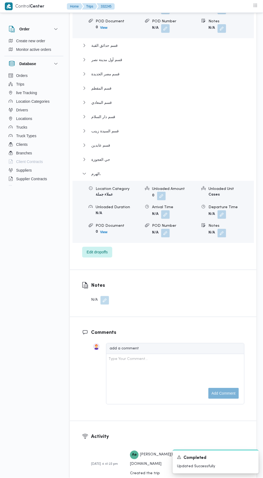
scroll to position [0, 0]
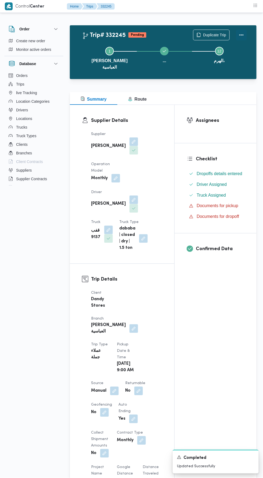
click at [241, 32] on button "Actions" at bounding box center [241, 35] width 11 height 11
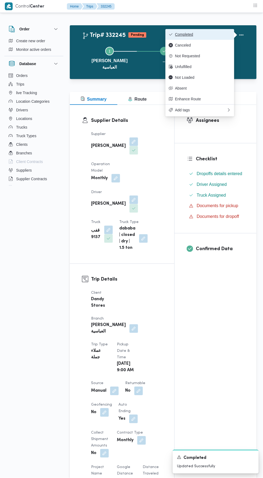
click at [219, 34] on span "Completed" at bounding box center [203, 34] width 56 height 4
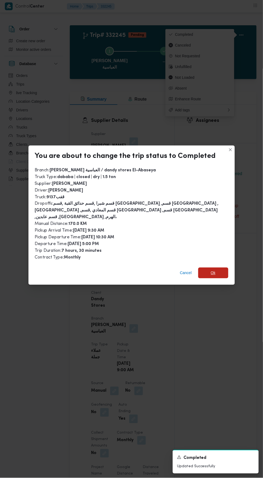
click at [213, 268] on span "Ok" at bounding box center [214, 273] width 30 height 11
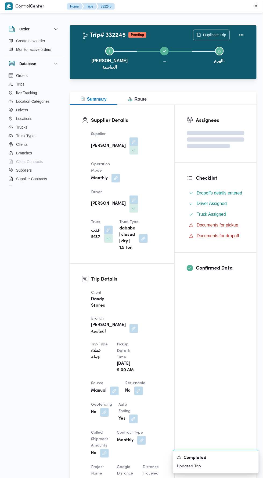
click at [219, 351] on div "Assignees Checklist Dropoffs details entered Driver Assigned Truck Assigned Doc…" at bounding box center [216, 429] width 82 height 649
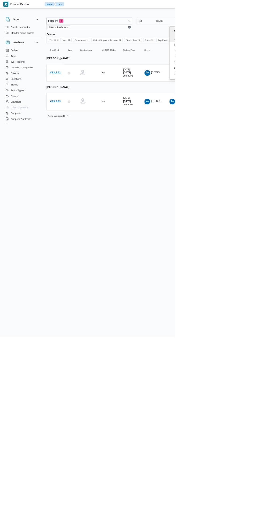
type input "22/8/2025"
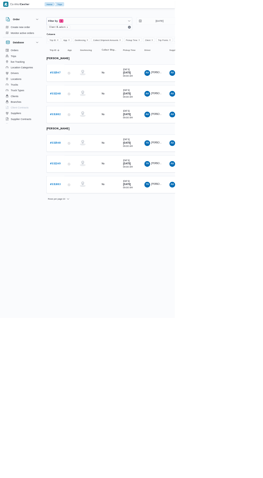
click at [86, 245] on b "# 332249" at bounding box center [83, 246] width 16 height 3
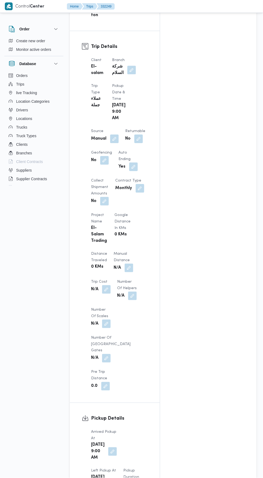
scroll to position [261, 0]
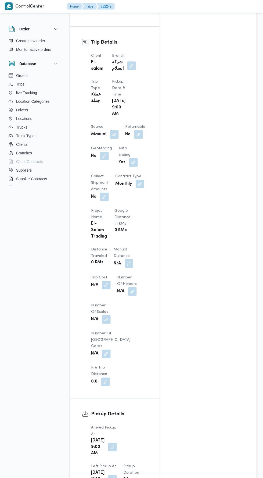
click at [125, 259] on button "button" at bounding box center [129, 263] width 9 height 9
click at [95, 242] on input "Manual Distance" at bounding box center [90, 244] width 54 height 11
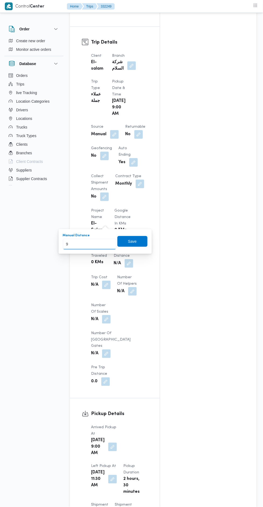
type input "94"
click at [138, 239] on span "Save" at bounding box center [133, 241] width 30 height 11
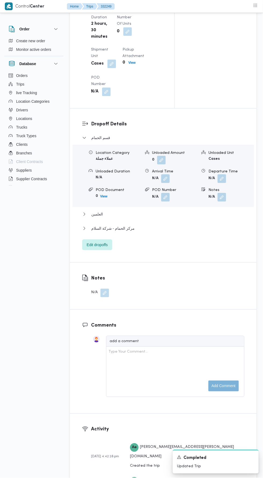
scroll to position [701, 0]
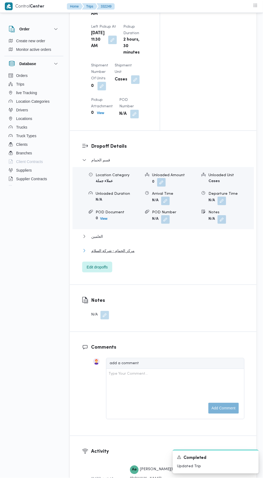
click at [195, 247] on button "مركز الحمام - شركة السلام" at bounding box center [163, 250] width 162 height 6
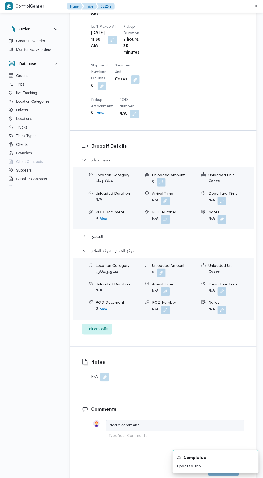
click at [220, 287] on button "button" at bounding box center [222, 291] width 9 height 9
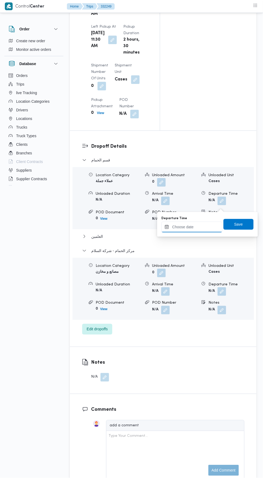
click at [209, 226] on input "Departure Time" at bounding box center [192, 227] width 61 height 11
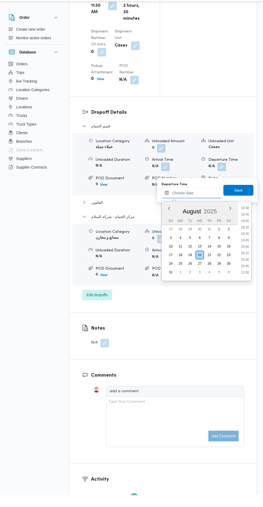
scroll to position [479, 0]
click at [246, 257] on li "20:00" at bounding box center [245, 257] width 12 height 5
type input "20/08/2025 20:00"
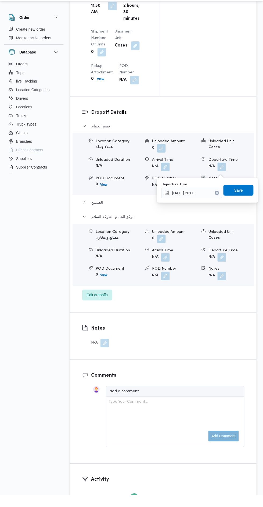
click at [243, 204] on span "Save" at bounding box center [239, 202] width 9 height 6
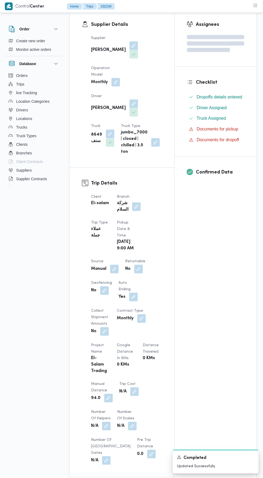
scroll to position [0, 0]
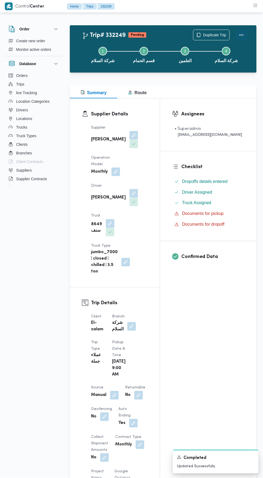
click at [247, 32] on button "Actions" at bounding box center [241, 35] width 11 height 11
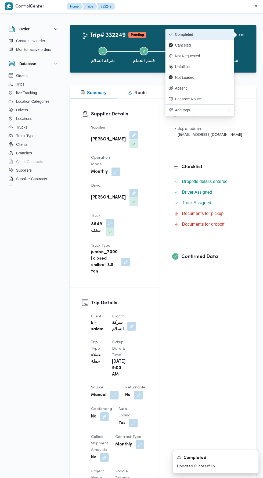
click at [223, 31] on button "Completed" at bounding box center [200, 34] width 69 height 11
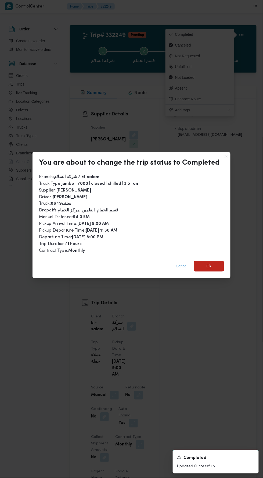
click at [215, 261] on span "Ok" at bounding box center [209, 266] width 30 height 11
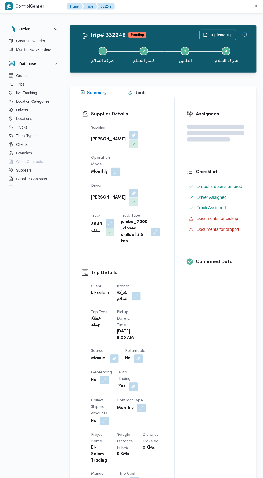
click at [208, 373] on div "Assignees Checklist Dropoffs details entered Driver Assigned Truck Assigned Doc…" at bounding box center [216, 415] width 82 height 634
